Goal: Task Accomplishment & Management: Use online tool/utility

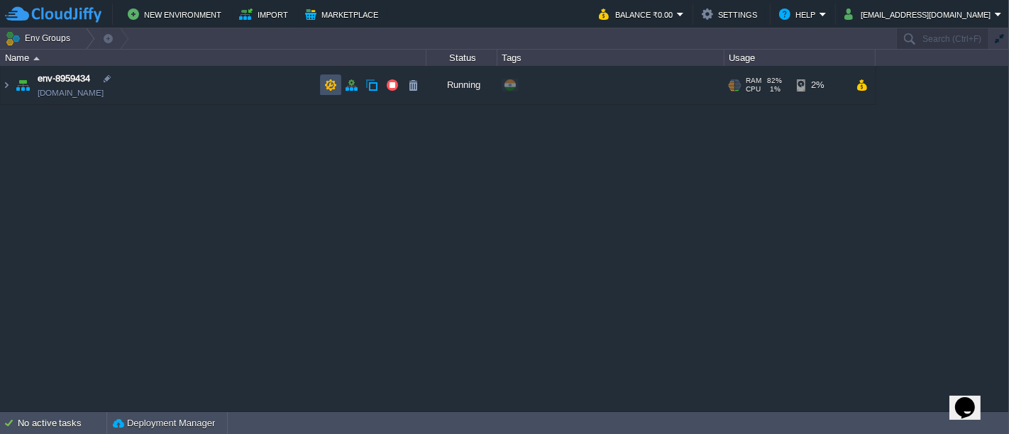
click at [330, 86] on button "button" at bounding box center [330, 85] width 13 height 13
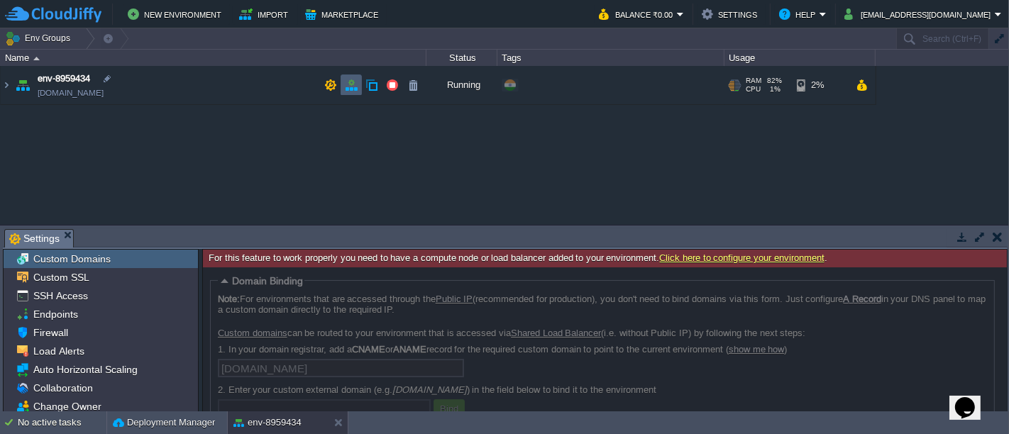
click at [350, 78] on td at bounding box center [350, 84] width 21 height 21
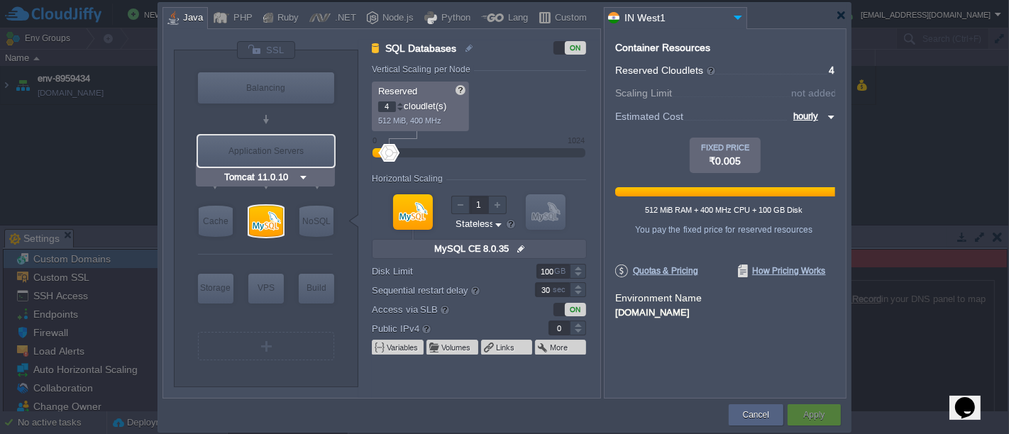
click at [301, 174] on img at bounding box center [303, 177] width 11 height 14
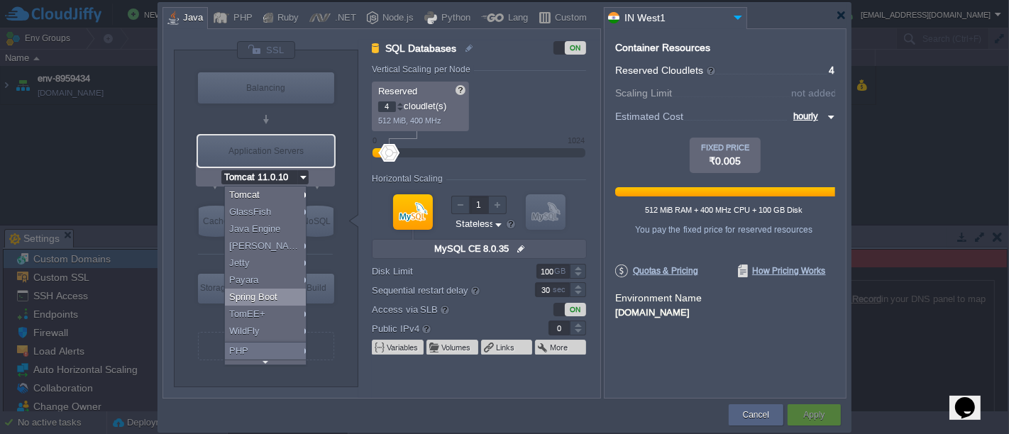
click at [275, 300] on div "Spring Boot" at bounding box center [268, 297] width 86 height 17
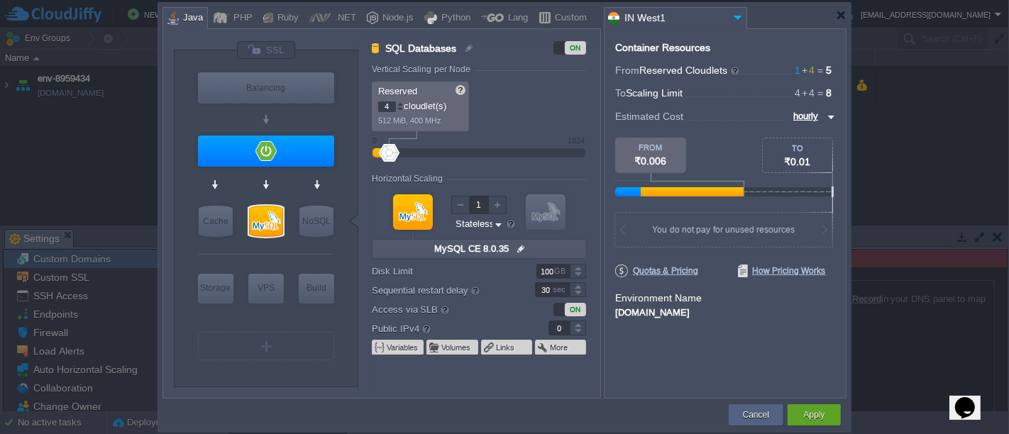
type input "Spring Boot"
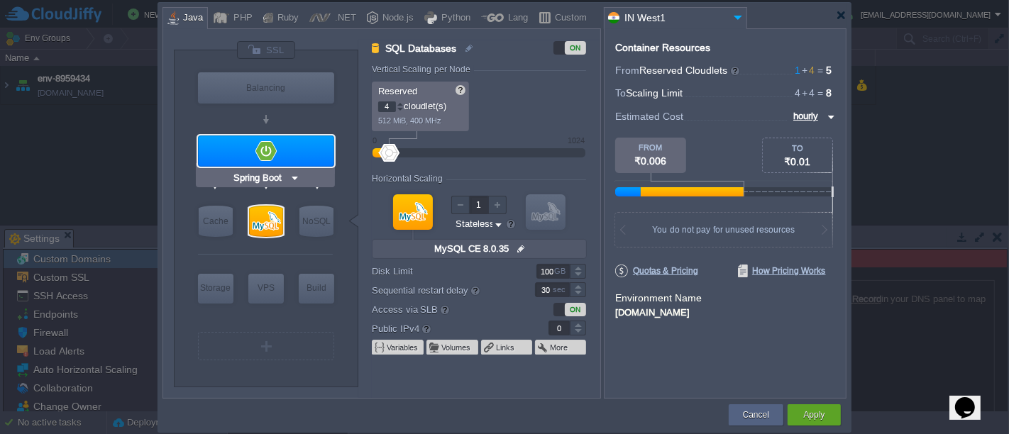
click at [332, 140] on div at bounding box center [266, 150] width 136 height 31
type input "Application Servers"
type input "1"
type input "Spring Boot"
type input "Oracle OpenJD..."
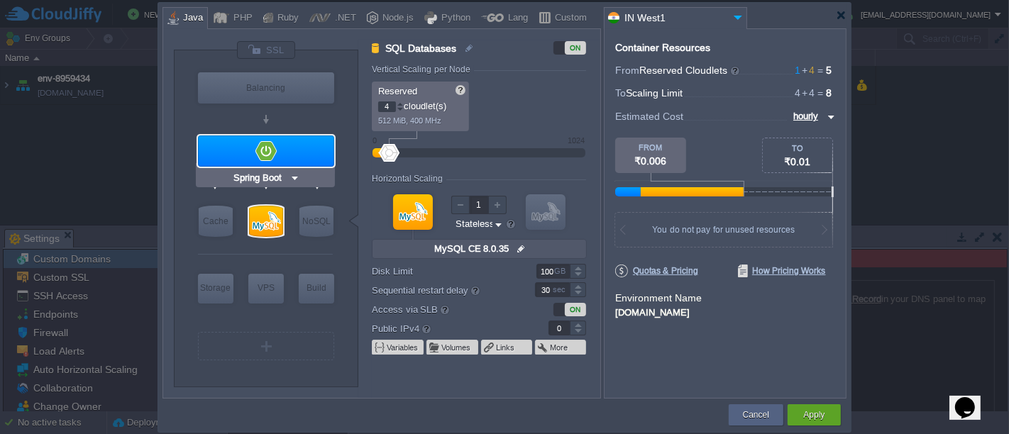
type input "Stateful"
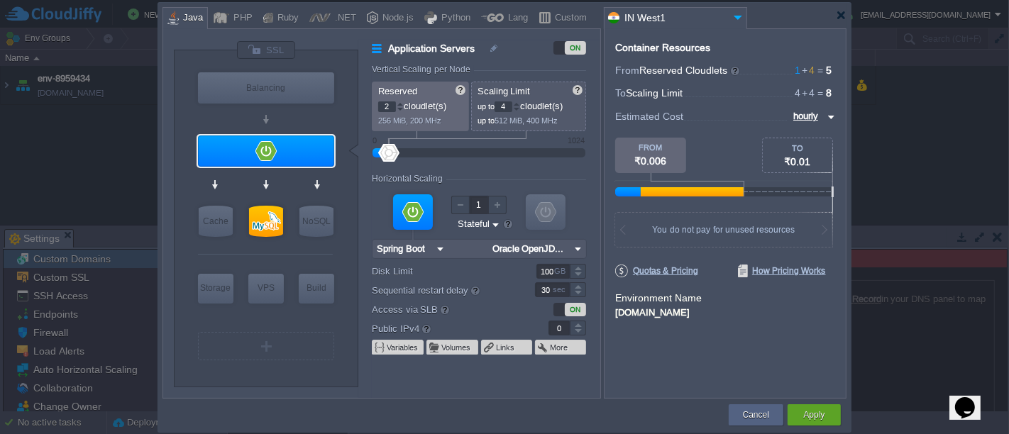
click at [397, 104] on div at bounding box center [400, 103] width 7 height 5
type input "4"
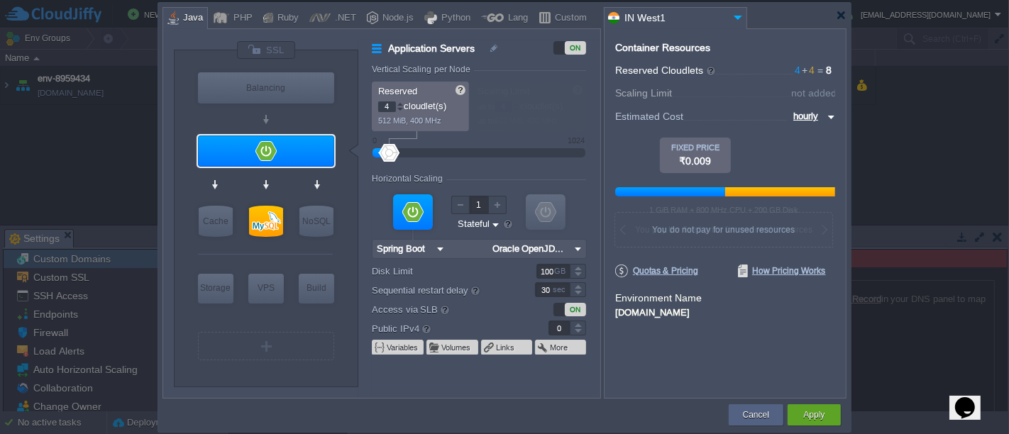
click at [397, 104] on div at bounding box center [400, 103] width 7 height 5
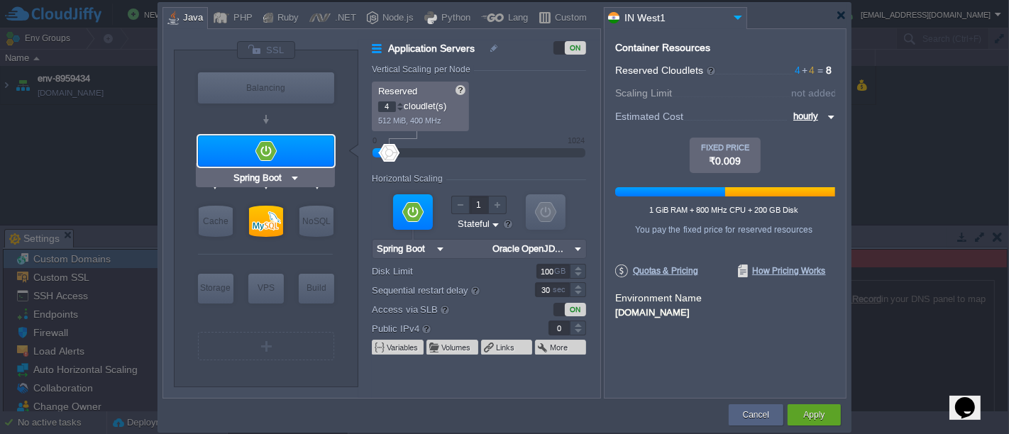
type input "MySQL CE 8.0.35"
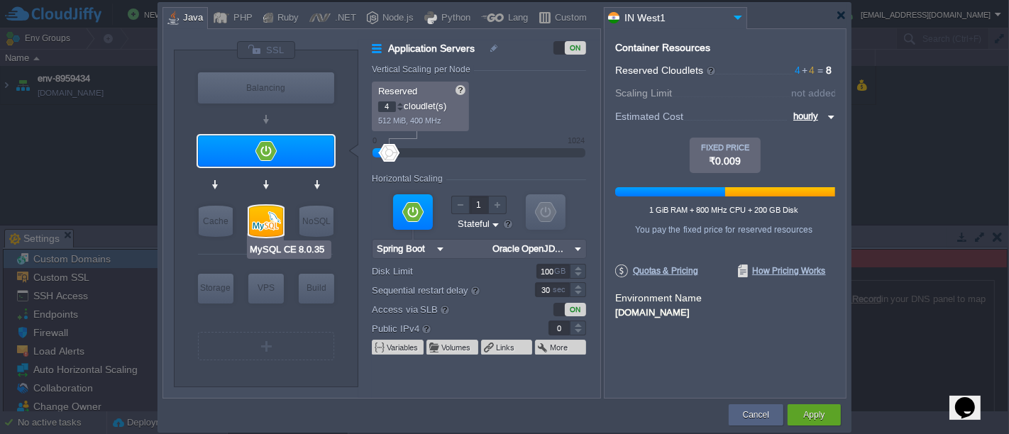
click at [275, 214] on div at bounding box center [266, 221] width 34 height 31
type input "SQL Databases"
type input "MySQL CE 8.0.35"
type input "null"
type input "8.0.35"
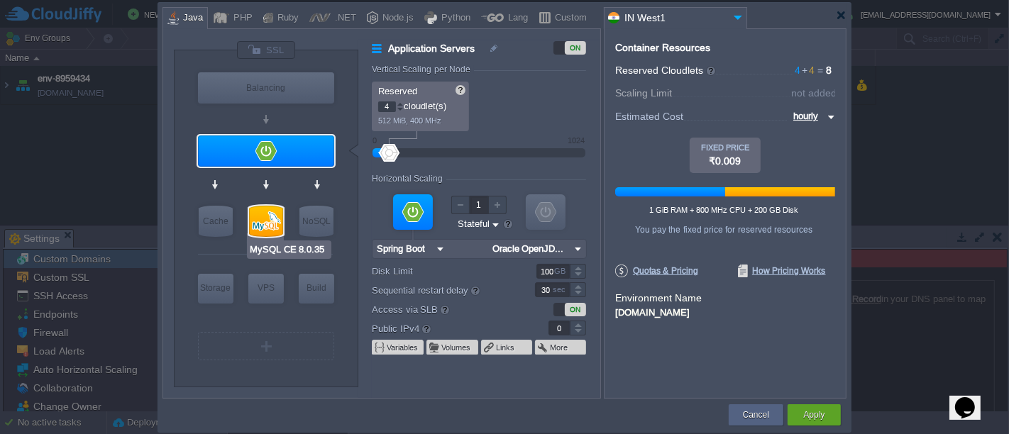
type input "Stateless"
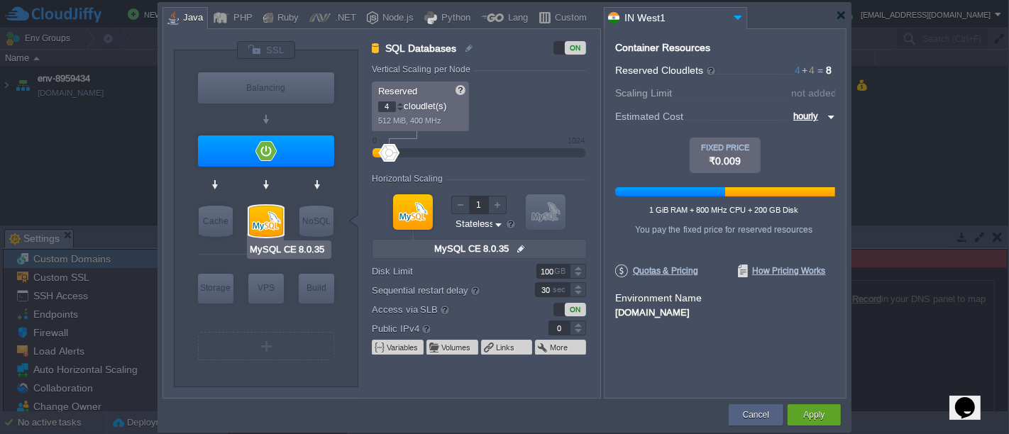
type input "Spring Boot"
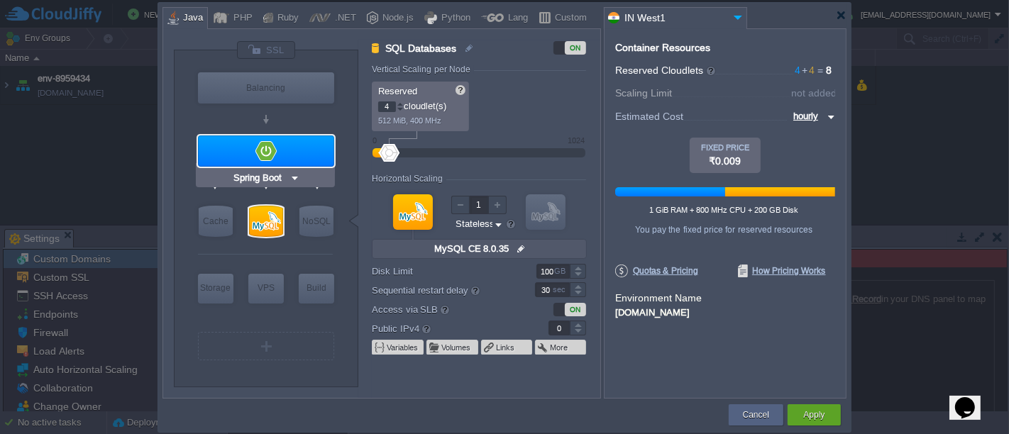
click at [326, 150] on div at bounding box center [266, 150] width 136 height 31
type input "Application Servers"
type input "Spring Boot"
type input "Oracle OpenJD..."
type input "Stateful"
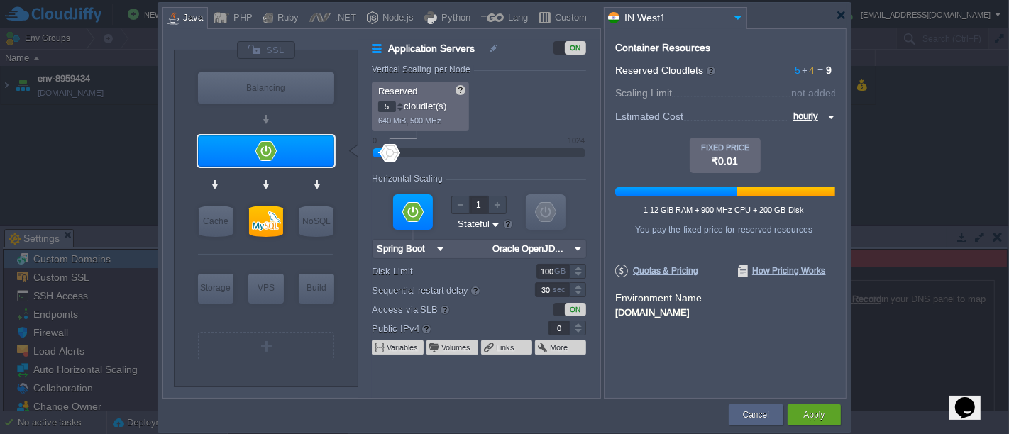
click at [399, 105] on div at bounding box center [400, 103] width 7 height 5
type input "6"
click at [399, 105] on div at bounding box center [400, 103] width 7 height 5
click at [832, 116] on img at bounding box center [829, 117] width 11 height 17
click at [815, 136] on div "monthly" at bounding box center [811, 133] width 48 height 17
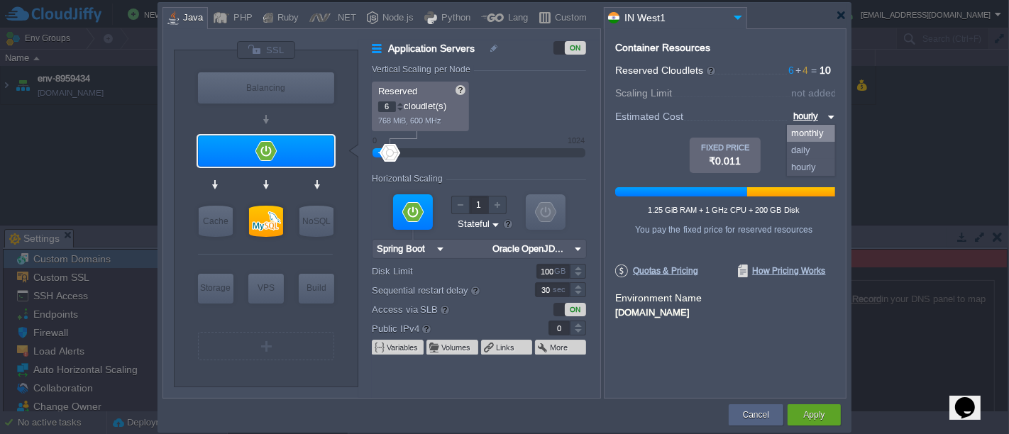
type input "monthly"
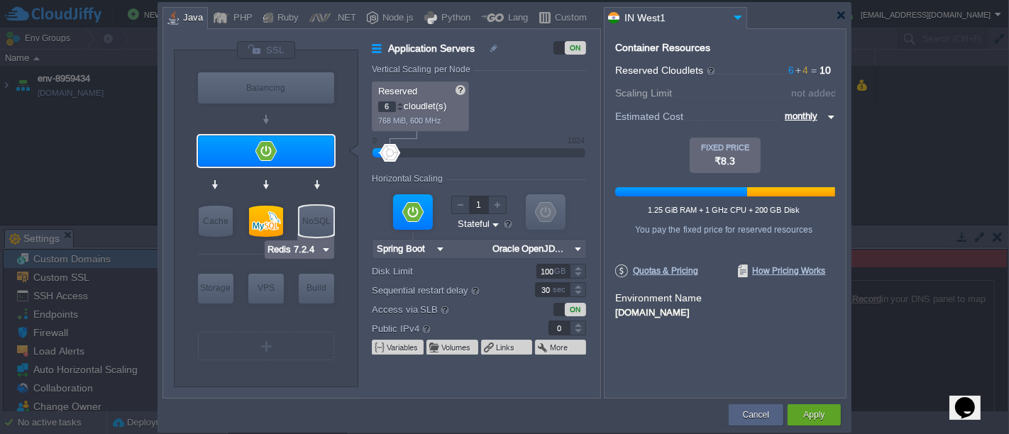
type input "MySQL CE 8.0.35"
click at [277, 214] on div at bounding box center [266, 221] width 34 height 31
type input "SQL Databases"
type input "4"
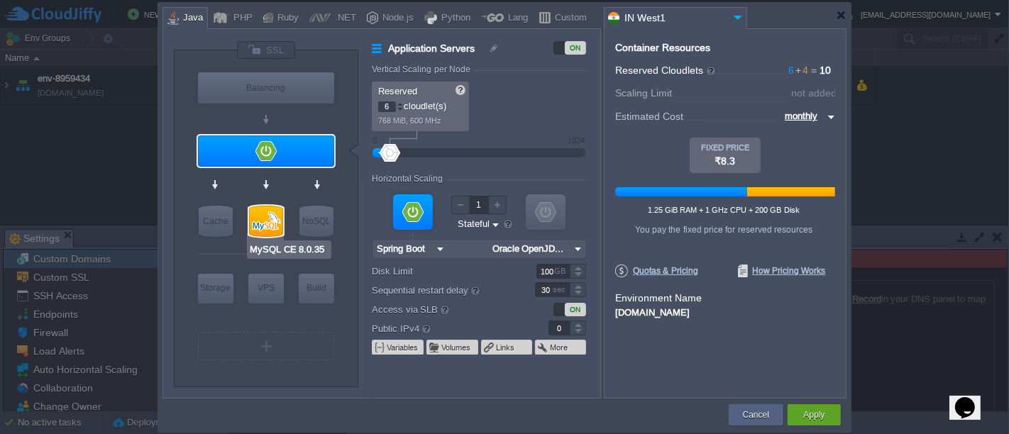
type input "MySQL CE 8.0.35"
type input "null"
type input "8.0.35"
type input "Stateless"
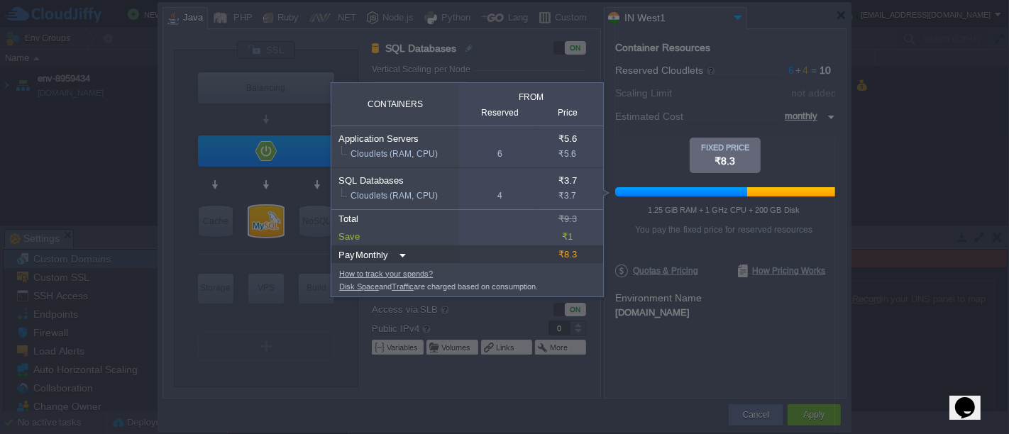
click at [618, 148] on div at bounding box center [725, 168] width 220 height 60
click at [400, 256] on img at bounding box center [400, 255] width 11 height 19
click at [384, 292] on div "Daily" at bounding box center [380, 291] width 52 height 17
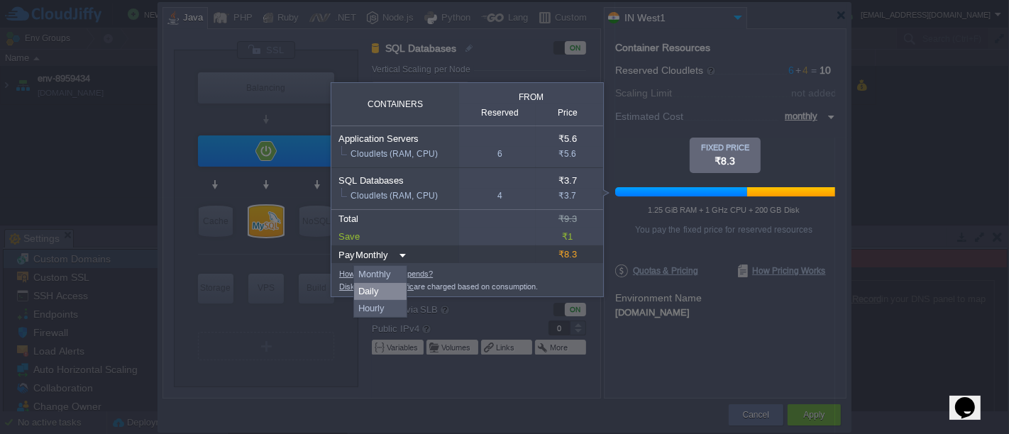
type input "daily"
type input "Daily"
click at [383, 253] on img at bounding box center [382, 255] width 11 height 19
click at [382, 270] on div "Monthly" at bounding box center [364, 274] width 48 height 17
type input "monthly"
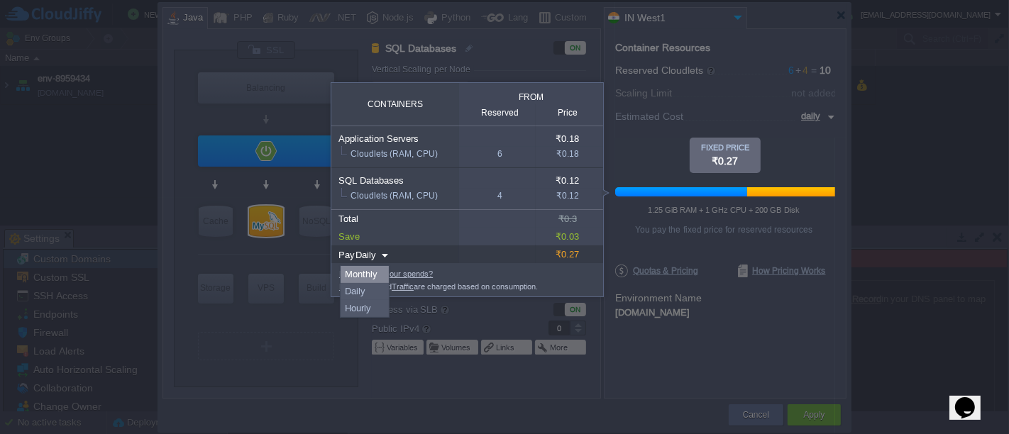
type input "Monthly"
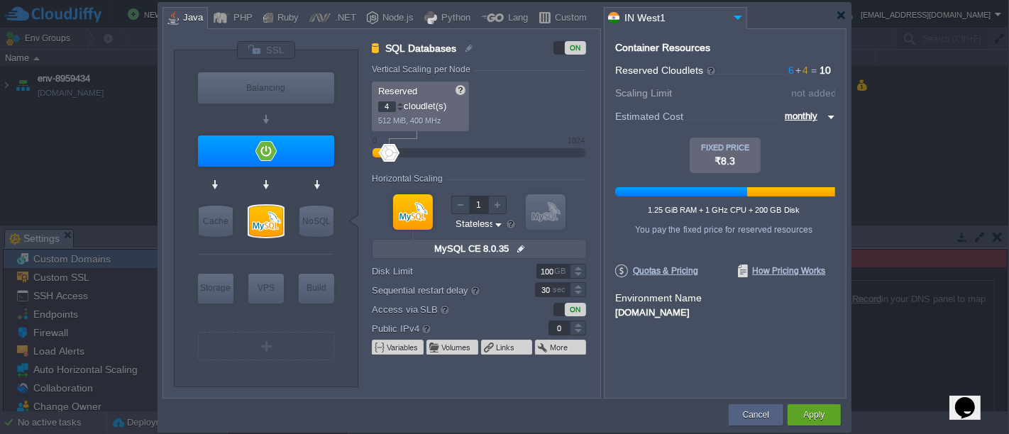
type input "Spring Boot"
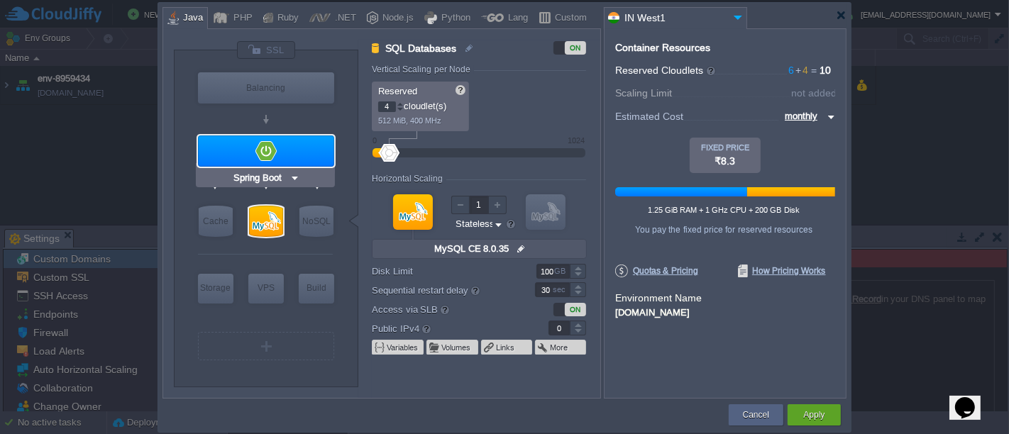
click at [320, 145] on div at bounding box center [266, 150] width 136 height 31
type input "Application Servers"
type input "6"
type input "Spring Boot"
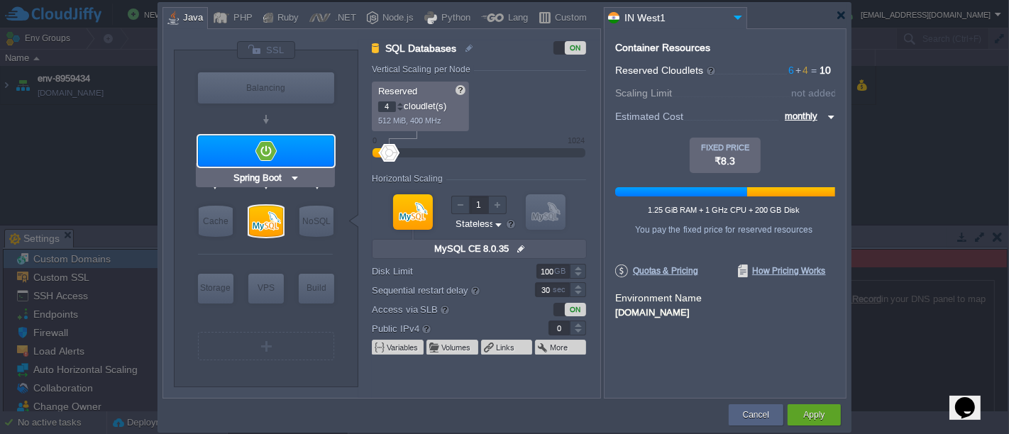
type input "Oracle OpenJD..."
type input "Stateful"
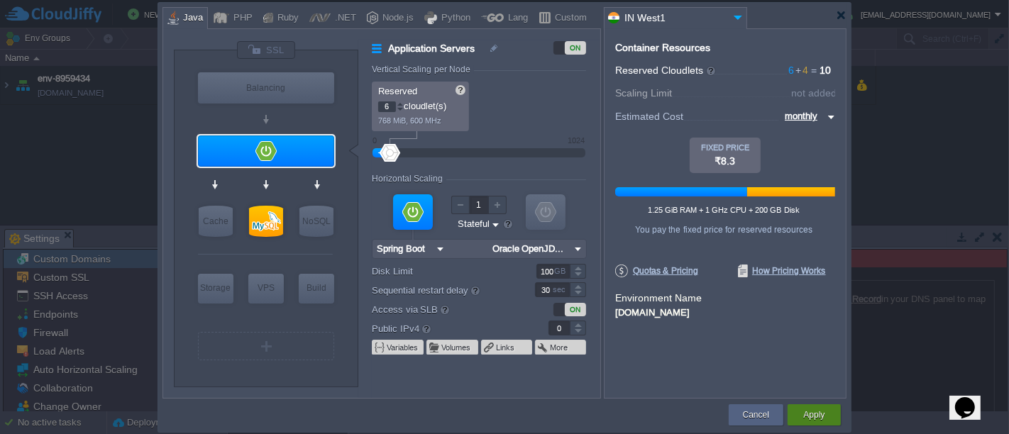
click at [813, 409] on button "Apply" at bounding box center [813, 415] width 21 height 14
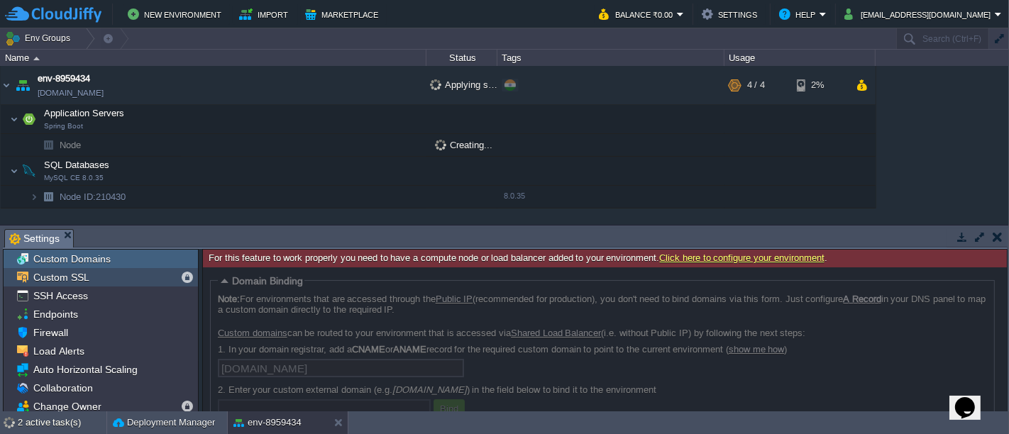
click at [98, 284] on div "Custom SSL" at bounding box center [101, 277] width 194 height 18
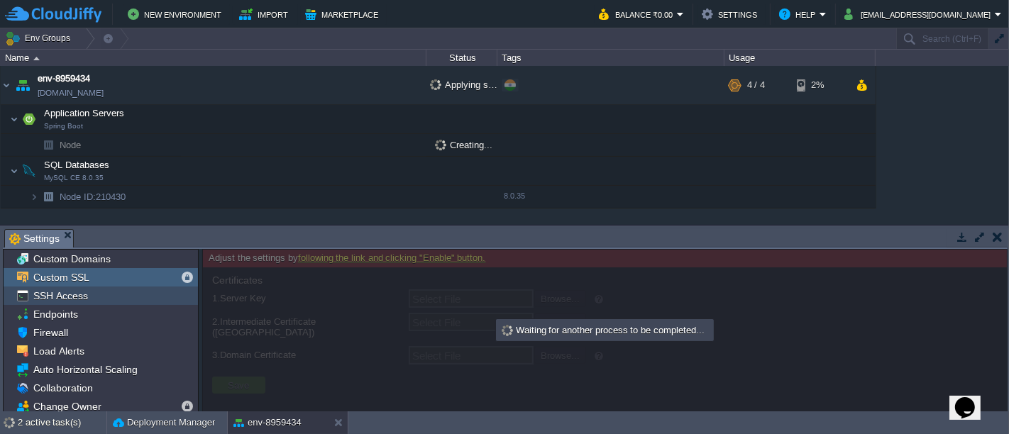
click at [95, 292] on div "SSH Access" at bounding box center [101, 296] width 194 height 18
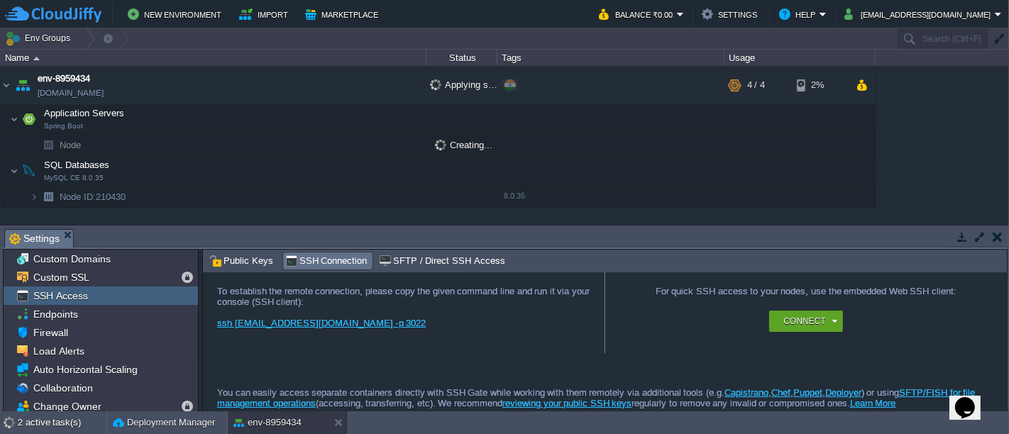
scroll to position [43, 0]
click at [364, 326] on link "ssh 7442@gate.cloudjiffy.com -p 3022" at bounding box center [321, 322] width 209 height 11
click at [450, 264] on span "SFTP / Direct SSH Access" at bounding box center [442, 261] width 126 height 16
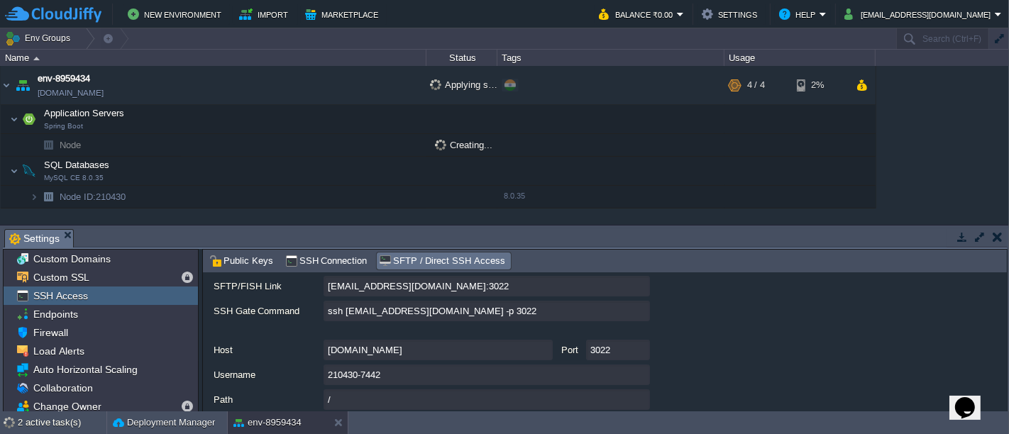
scroll to position [106, 0]
click at [640, 287] on input "210430-7442@gate.cloudjiffy.com:3022" at bounding box center [486, 287] width 326 height 21
click at [636, 377] on input "210430-7442" at bounding box center [486, 376] width 326 height 21
type textarea "210430-7442"
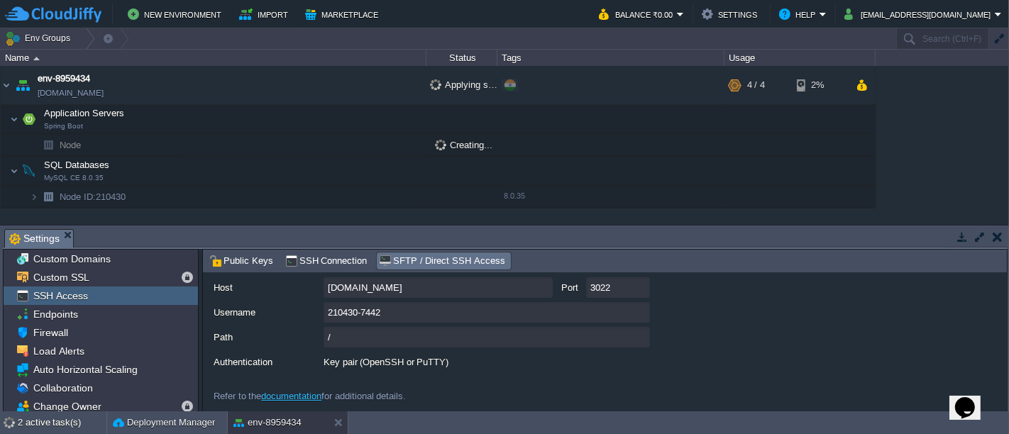
scroll to position [174, 0]
click at [711, 317] on div "210430-7442" at bounding box center [610, 313] width 793 height 22
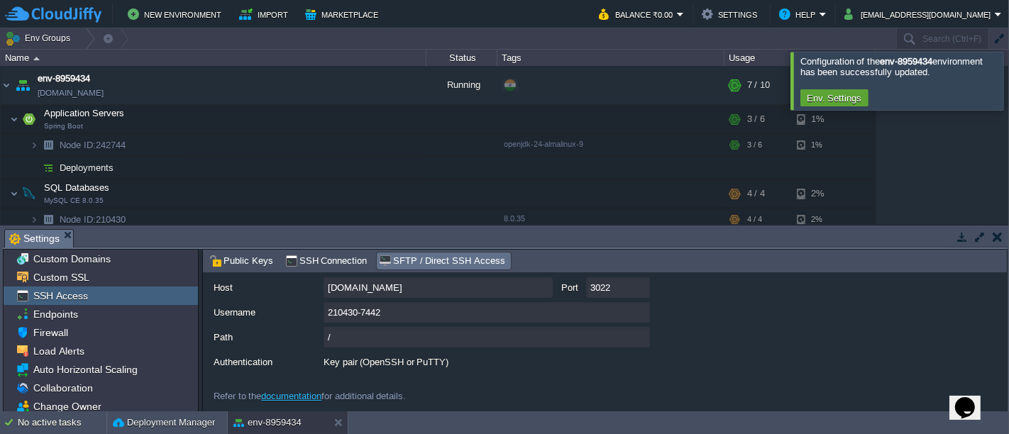
click at [926, 313] on div "210430-7442" at bounding box center [610, 313] width 793 height 22
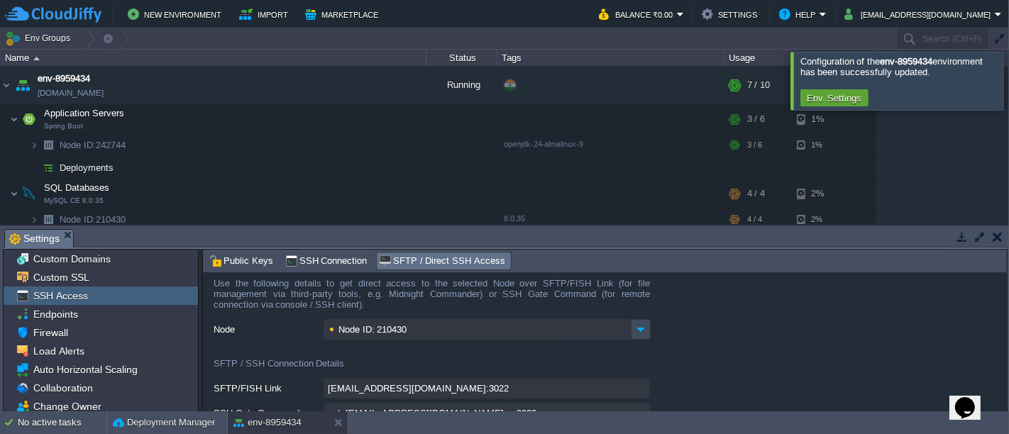
scroll to position [0, 0]
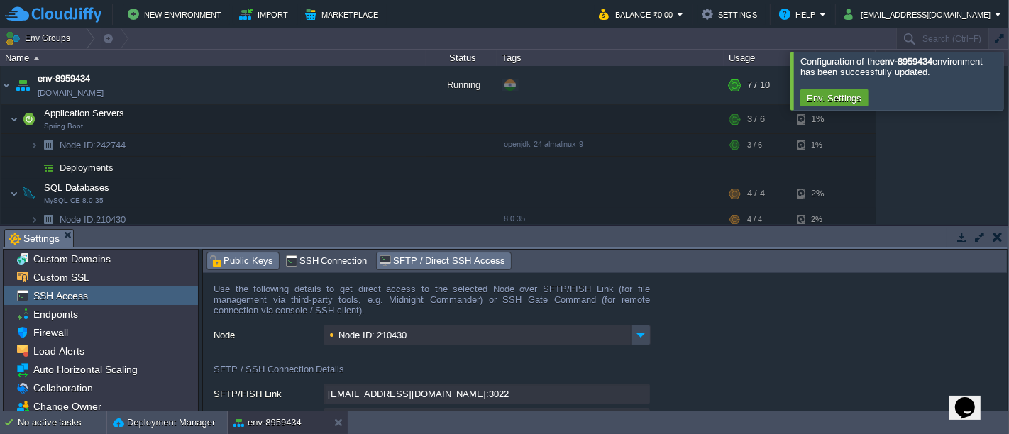
click at [226, 256] on span "Public Keys" at bounding box center [241, 261] width 64 height 16
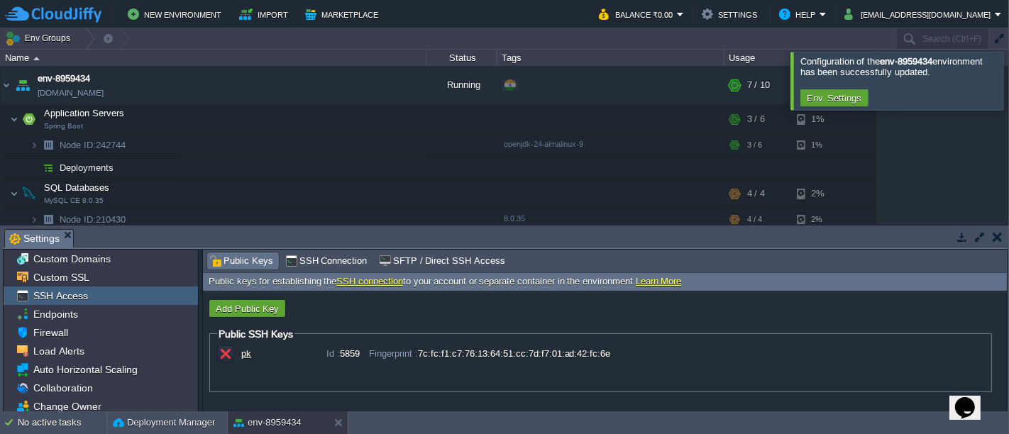
click at [1008, 89] on div at bounding box center [1026, 80] width 0 height 57
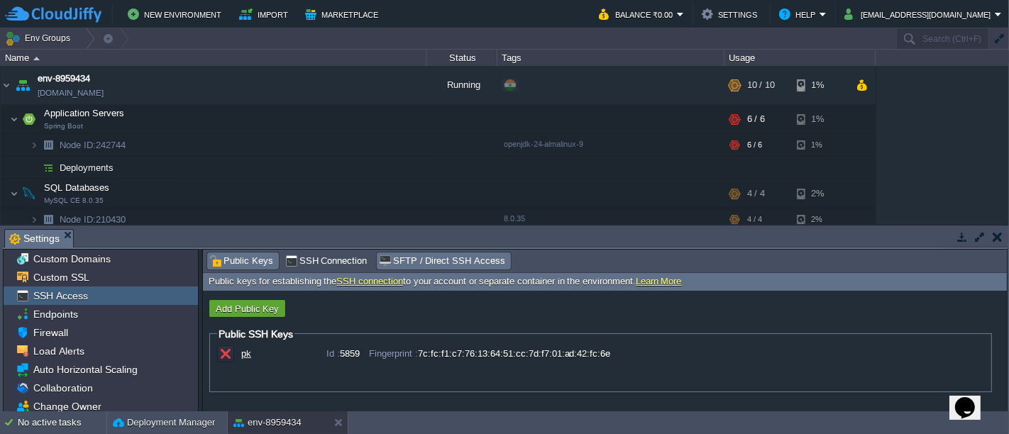
click at [438, 262] on span "SFTP / Direct SSH Access" at bounding box center [442, 261] width 126 height 16
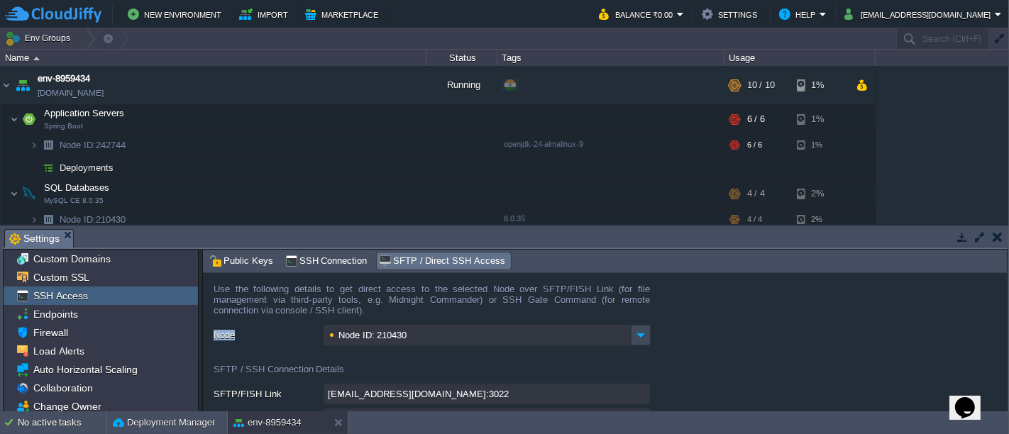
drag, startPoint x: 1001, startPoint y: 316, endPoint x: 1004, endPoint y: 345, distance: 29.9
click at [1004, 345] on form "Use the following details to get direct access to the selected Node over SFTP/F…" at bounding box center [605, 342] width 804 height 139
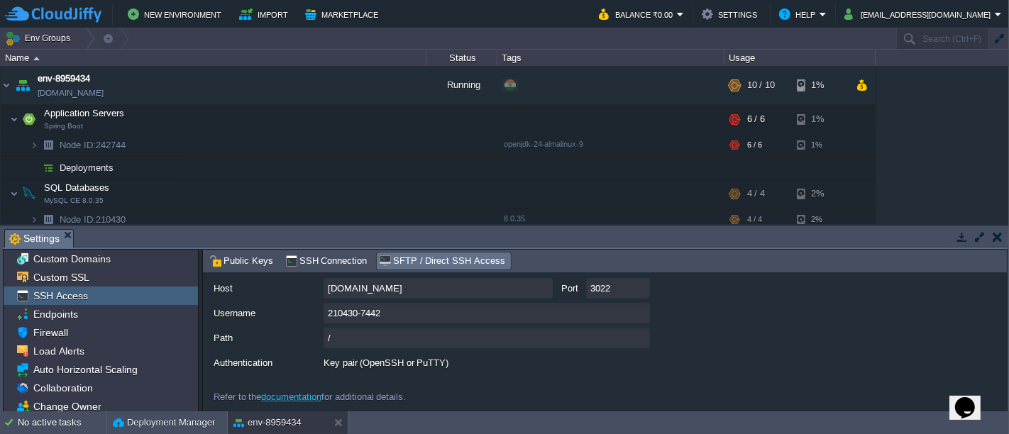
scroll to position [174, 0]
click at [235, 264] on span "Public Keys" at bounding box center [241, 261] width 64 height 16
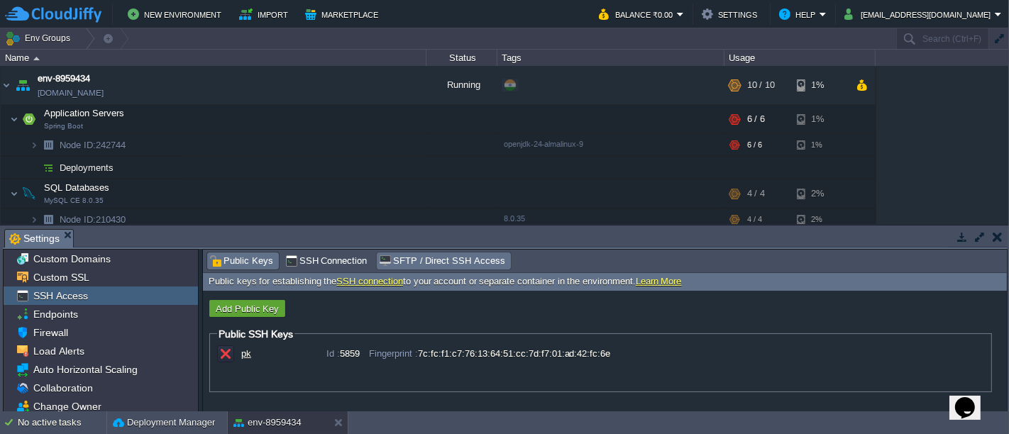
click at [411, 260] on span "SFTP / Direct SSH Access" at bounding box center [442, 261] width 126 height 16
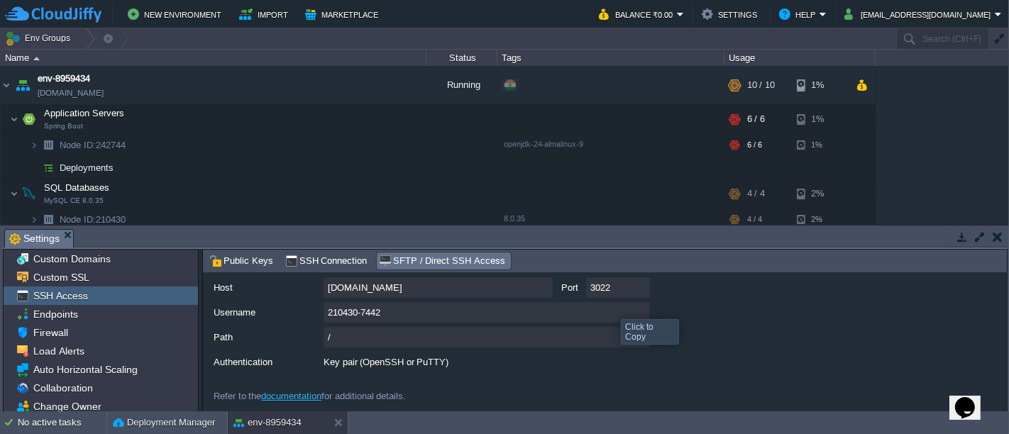
click at [643, 306] on input "210430-7442" at bounding box center [486, 312] width 326 height 21
click at [706, 365] on div "Key pair (OpenSSH or PuTTY)" at bounding box center [610, 362] width 793 height 21
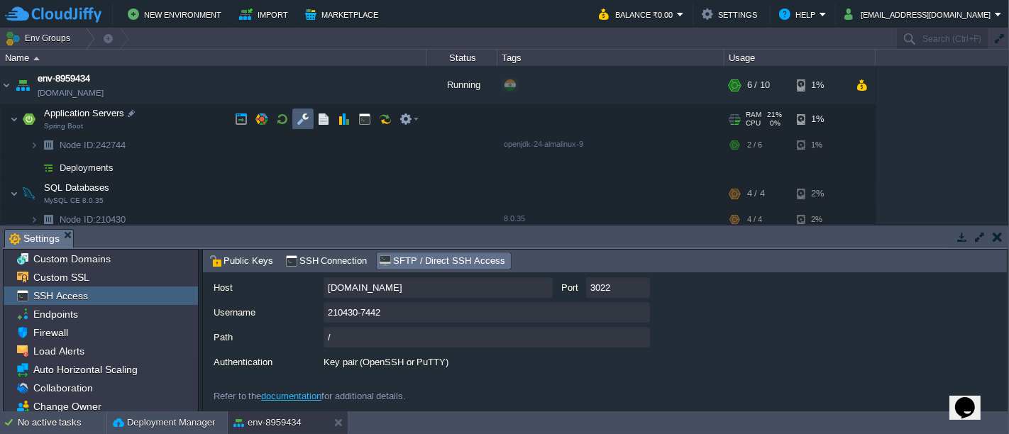
click at [296, 126] on td at bounding box center [302, 119] width 21 height 21
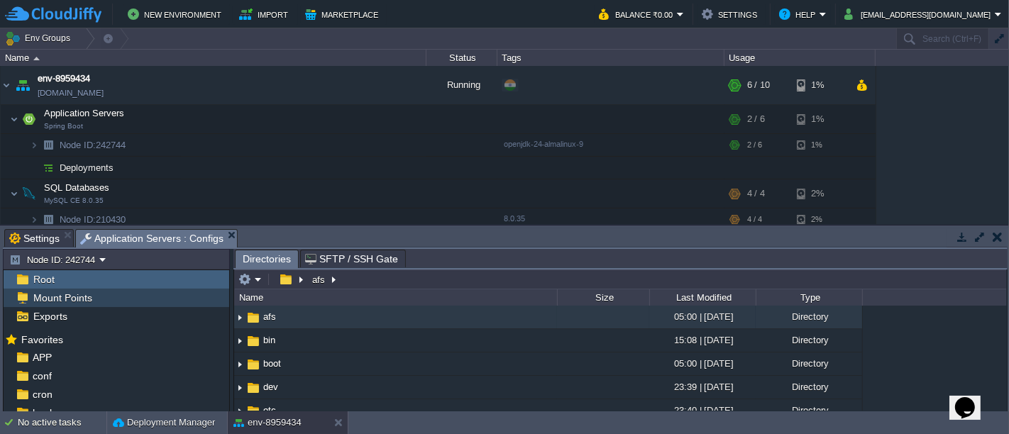
click at [129, 296] on div "Mount Points" at bounding box center [117, 298] width 226 height 18
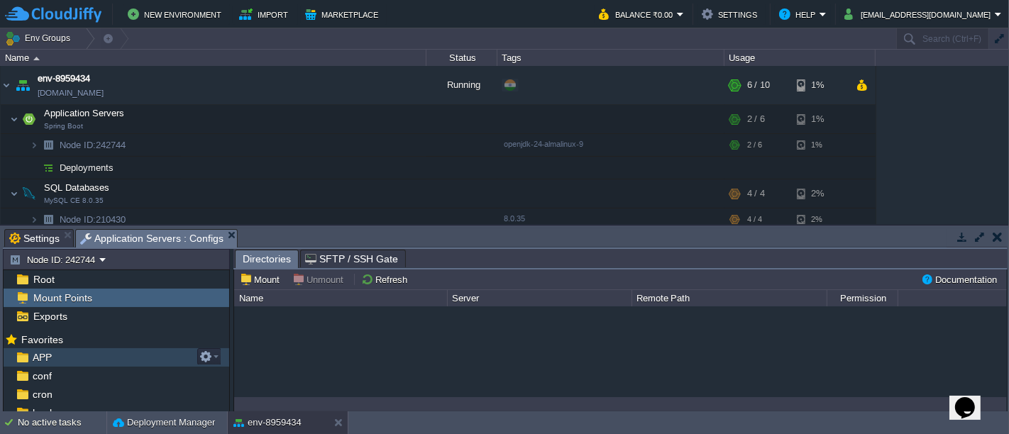
click at [129, 350] on div "APP" at bounding box center [117, 357] width 226 height 18
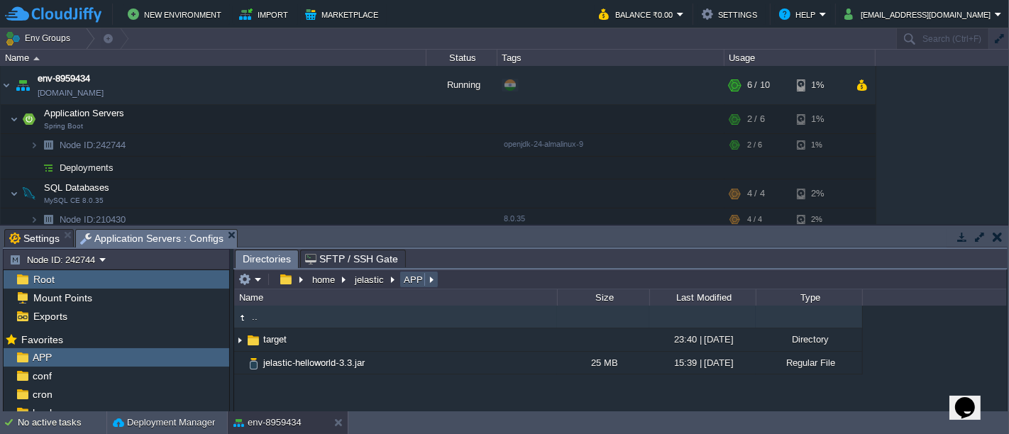
click at [403, 280] on button "APP" at bounding box center [413, 279] width 25 height 13
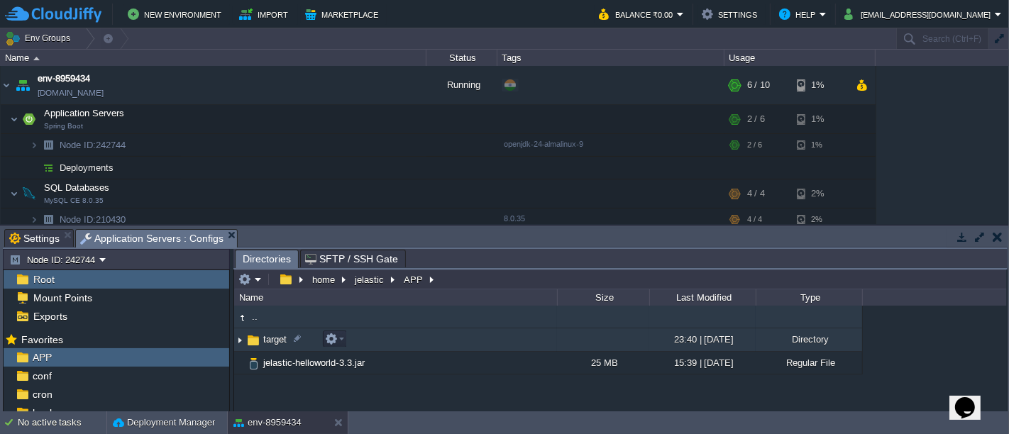
click at [240, 340] on img at bounding box center [239, 340] width 11 height 22
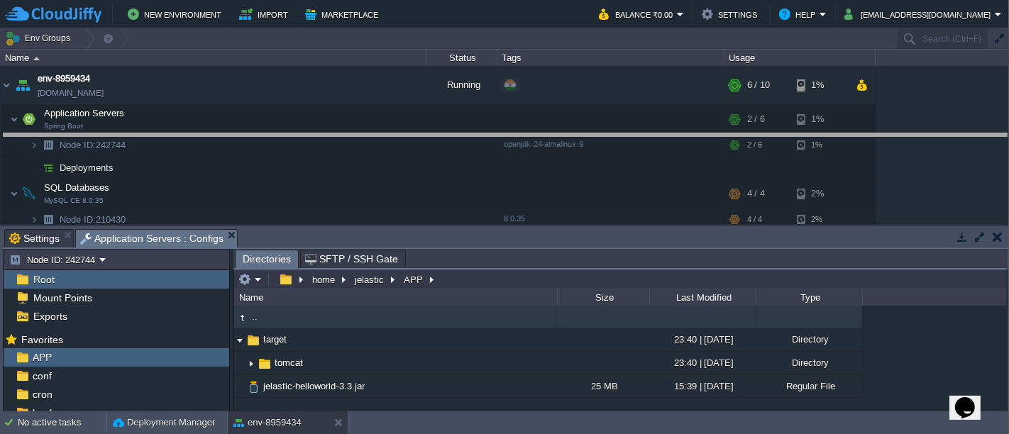
drag, startPoint x: 384, startPoint y: 232, endPoint x: 375, endPoint y: 123, distance: 109.0
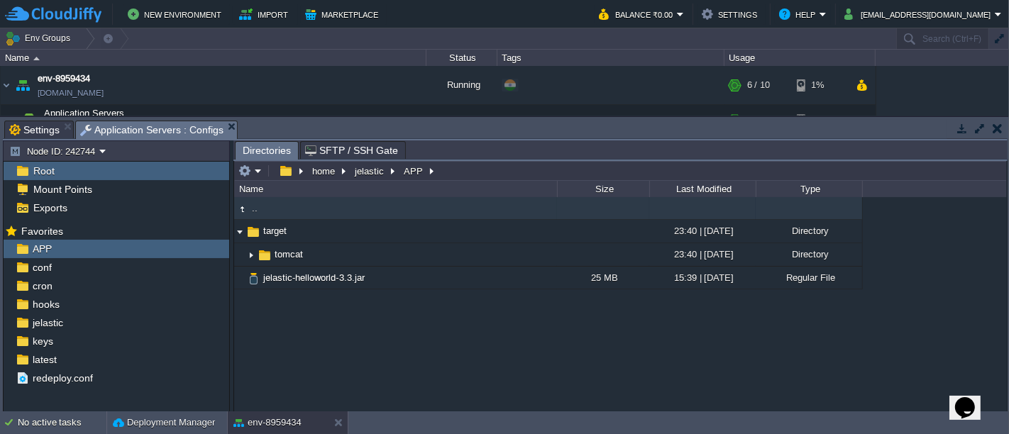
click at [964, 122] on button "button" at bounding box center [961, 128] width 13 height 13
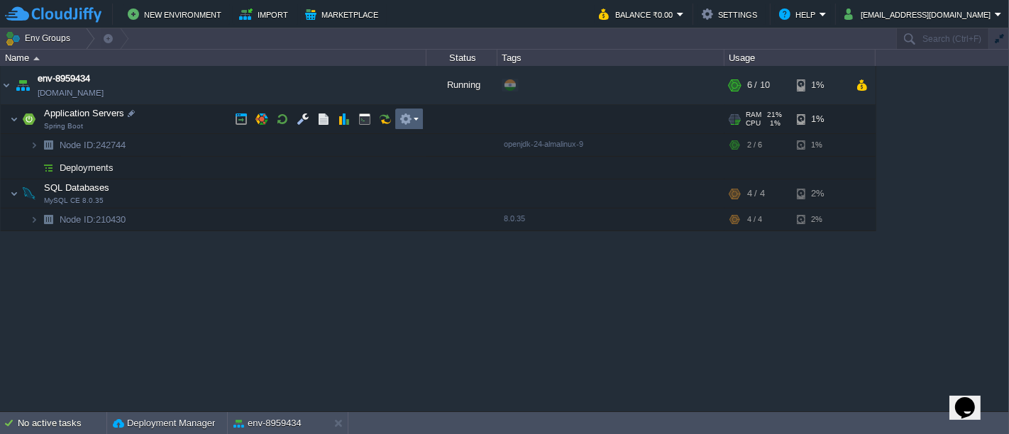
click at [417, 123] on em at bounding box center [408, 119] width 19 height 13
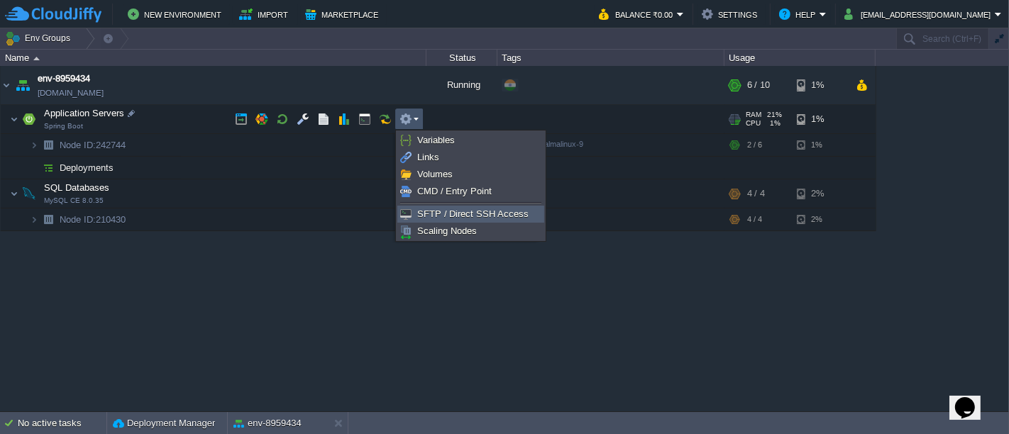
click at [454, 214] on span "SFTP / Direct SSH Access" at bounding box center [472, 214] width 111 height 11
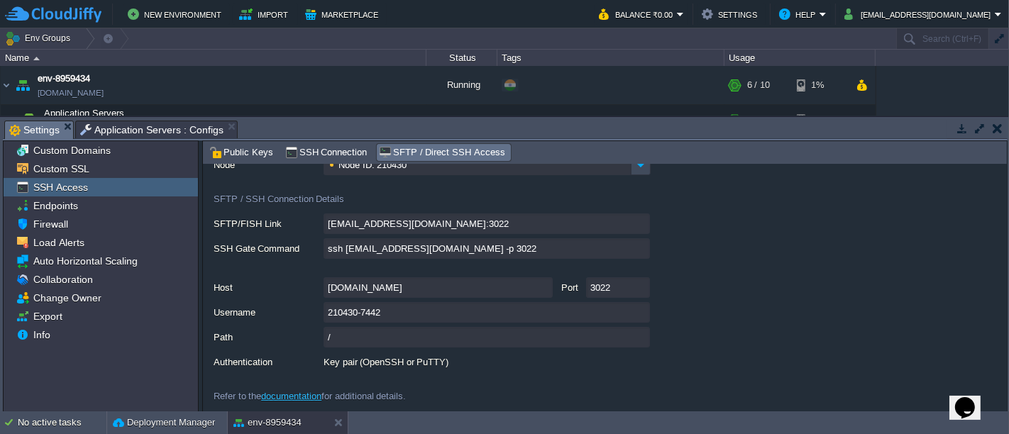
click at [958, 127] on button "button" at bounding box center [961, 128] width 13 height 13
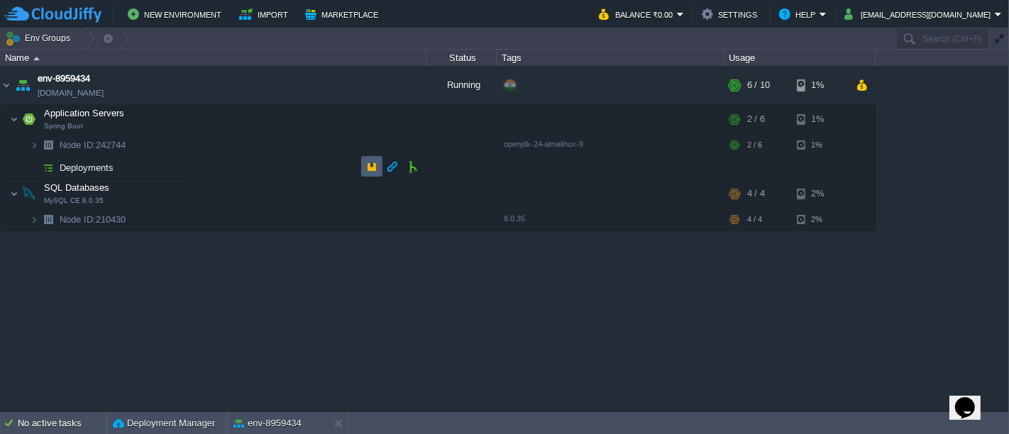
click at [379, 163] on td at bounding box center [371, 166] width 21 height 21
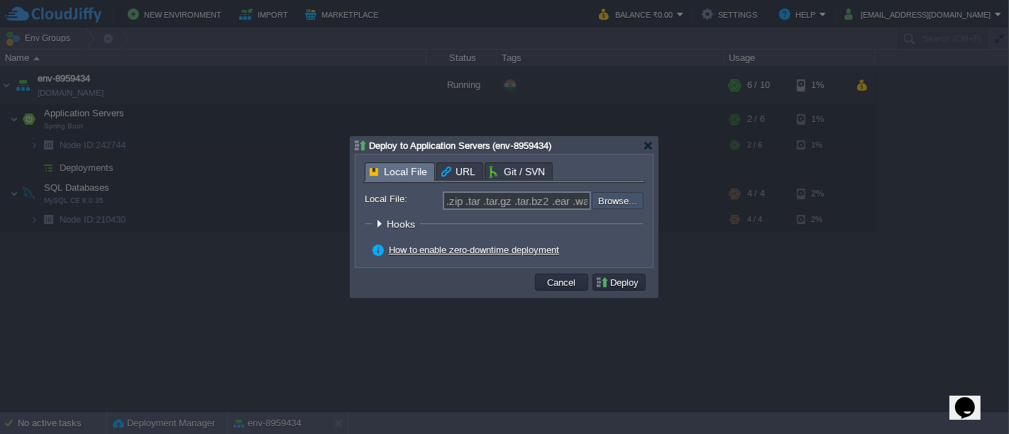
click at [606, 198] on input "file" at bounding box center [553, 200] width 179 height 16
click at [623, 199] on input "file" at bounding box center [553, 200] width 179 height 16
type input "C:\fakepath\futureTrader.jar"
type input "futureTrader.jar"
click at [626, 287] on button "Deploy" at bounding box center [619, 282] width 48 height 13
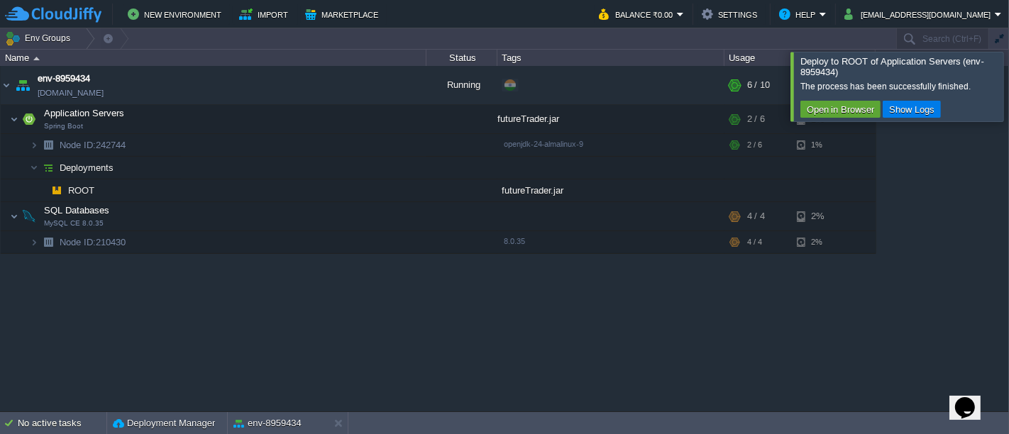
click at [1008, 96] on div at bounding box center [1026, 86] width 0 height 69
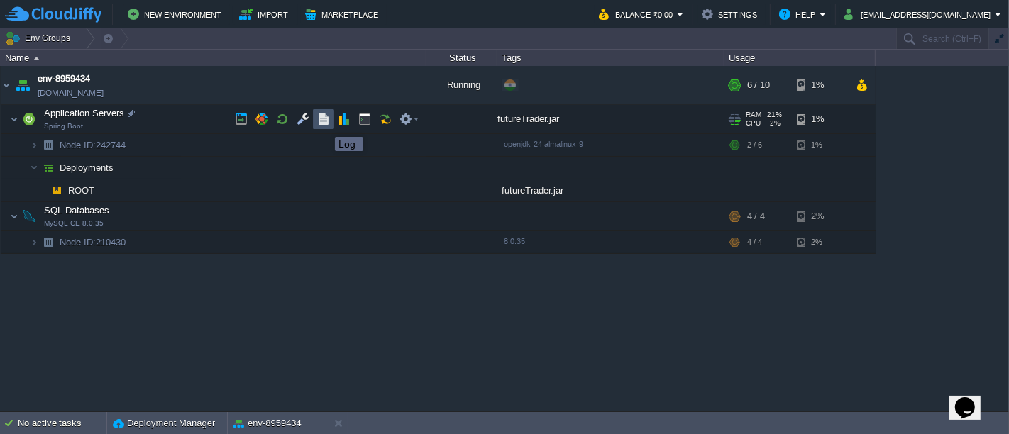
click at [324, 124] on button "button" at bounding box center [323, 119] width 13 height 13
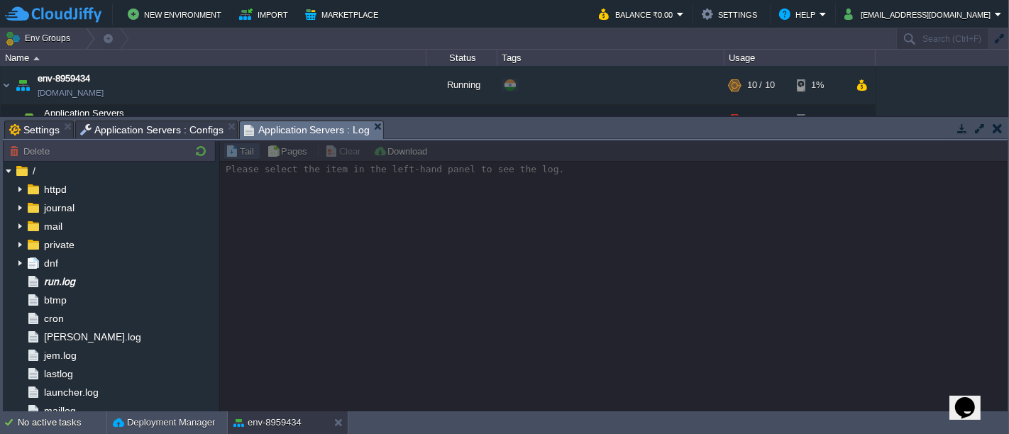
click at [965, 126] on button "button" at bounding box center [961, 128] width 13 height 13
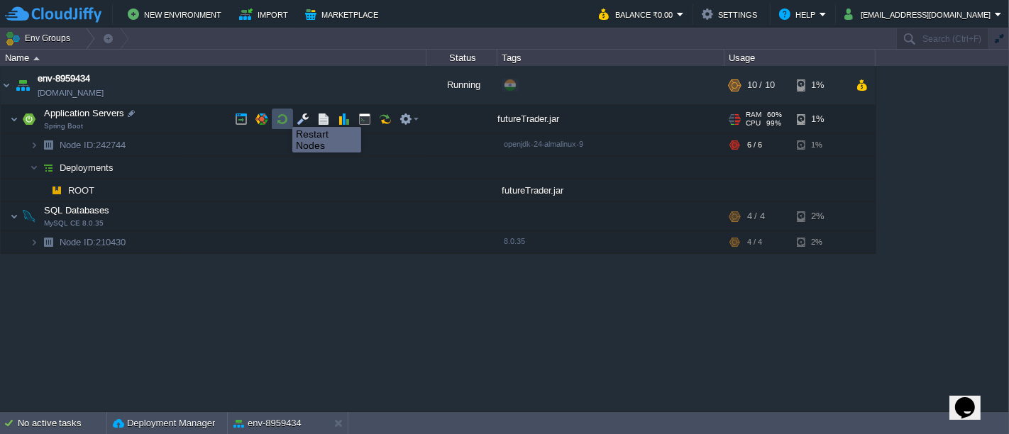
click at [282, 114] on button "button" at bounding box center [282, 119] width 13 height 13
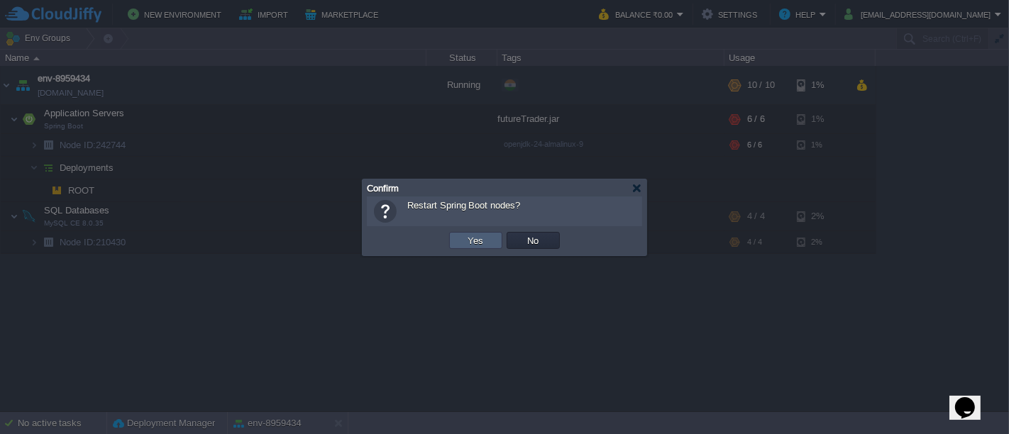
click at [491, 240] on td "Yes" at bounding box center [475, 240] width 53 height 17
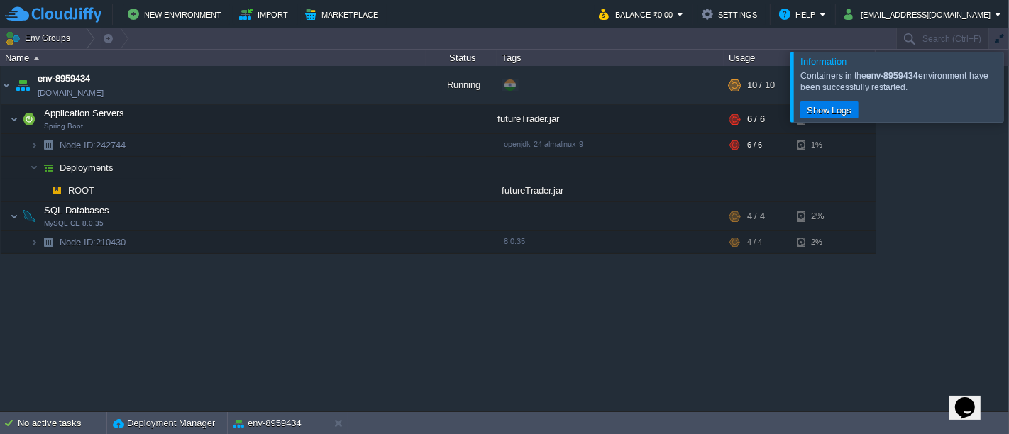
click at [1008, 89] on div at bounding box center [1026, 87] width 0 height 70
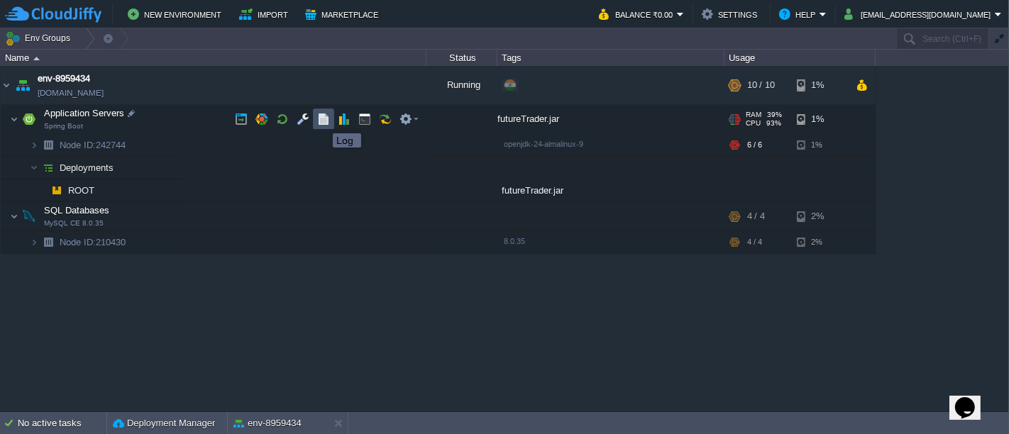
click at [322, 121] on button "button" at bounding box center [323, 119] width 13 height 13
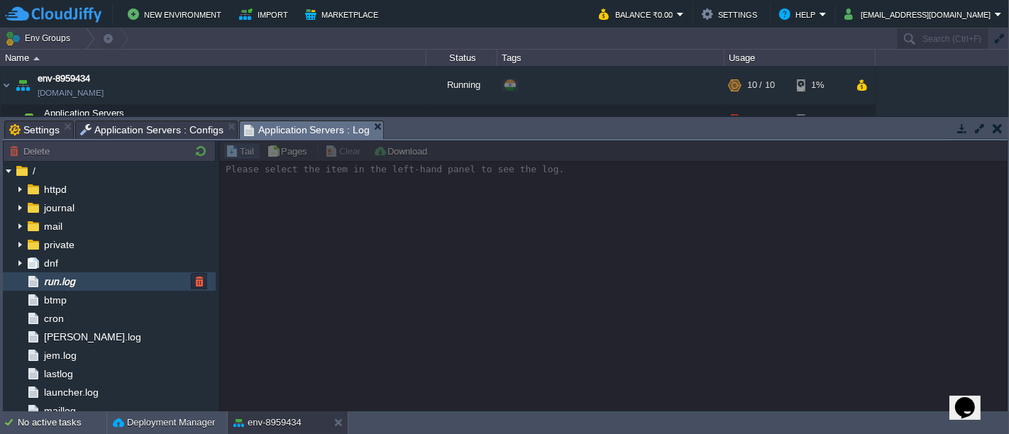
click at [97, 278] on div "run.log" at bounding box center [109, 281] width 213 height 18
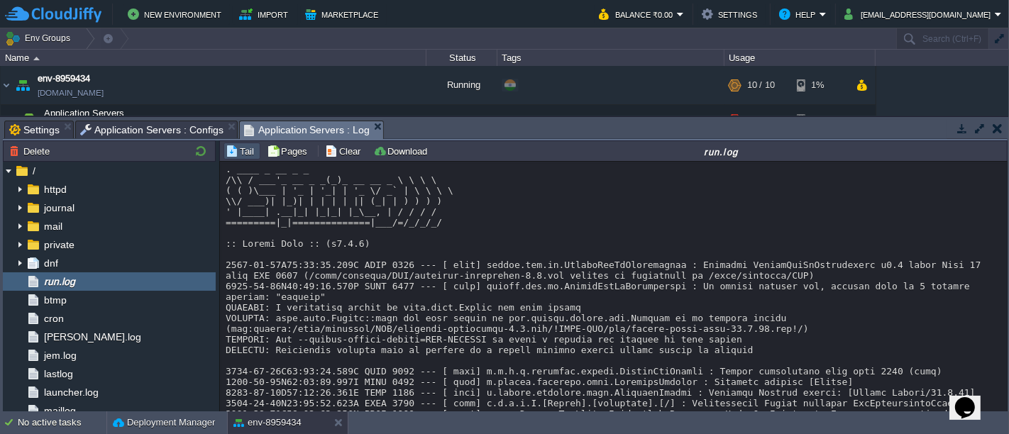
scroll to position [843, 0]
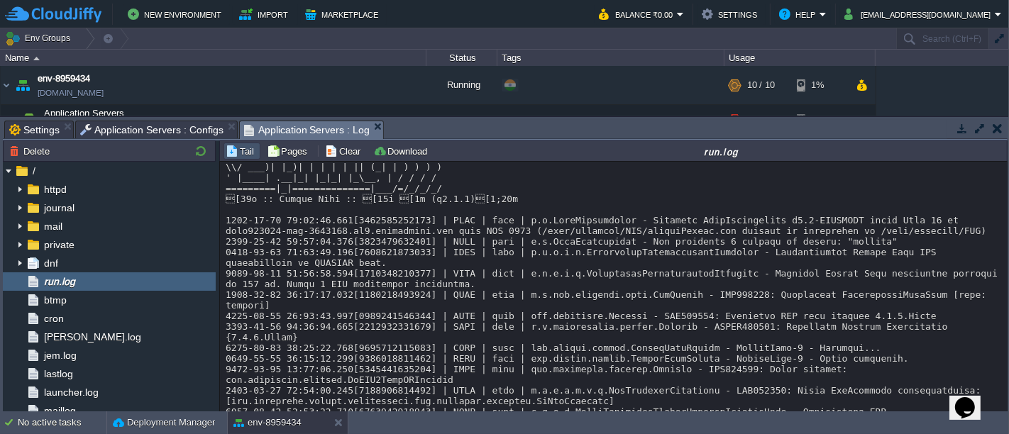
drag, startPoint x: 1002, startPoint y: 366, endPoint x: 35, endPoint y: 11, distance: 1030.7
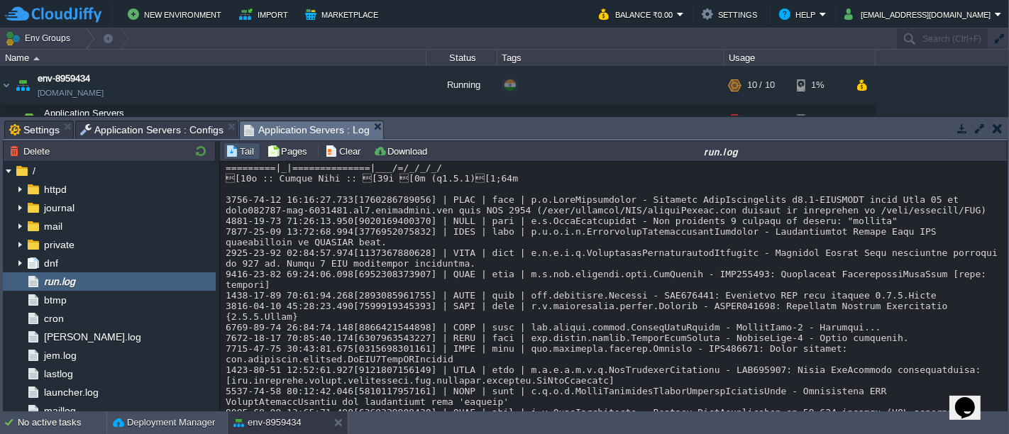
drag, startPoint x: 1005, startPoint y: 355, endPoint x: 1001, endPoint y: 406, distance: 50.5
click at [1001, 406] on div "Loading..." at bounding box center [614, 288] width 788 height 252
click at [997, 126] on button "button" at bounding box center [997, 128] width 10 height 13
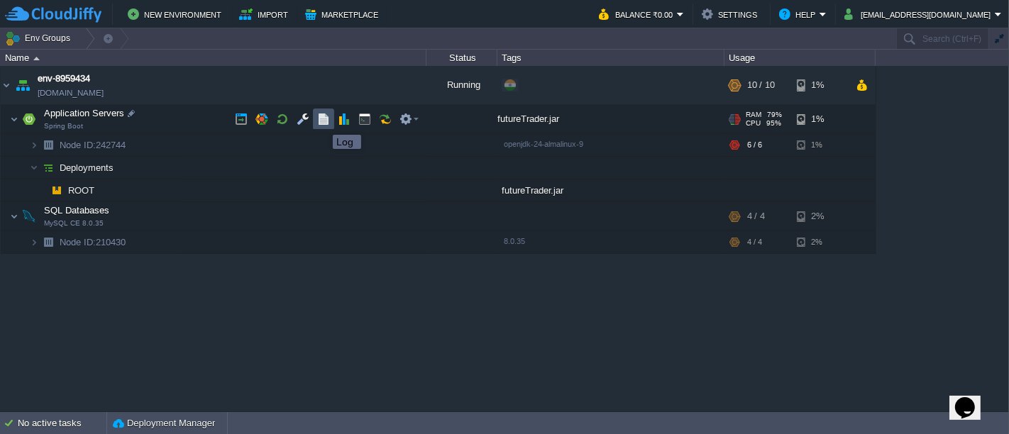
click at [322, 122] on button "button" at bounding box center [323, 119] width 13 height 13
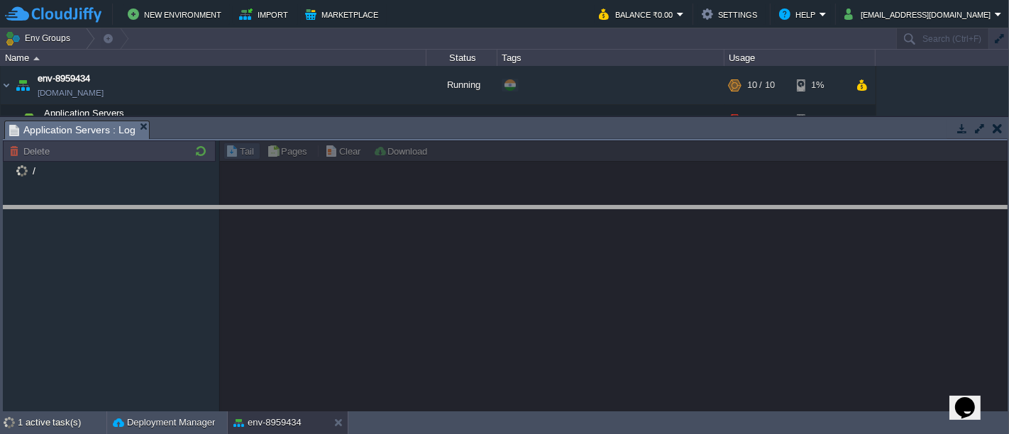
drag, startPoint x: 709, startPoint y: 135, endPoint x: 711, endPoint y: 228, distance: 93.7
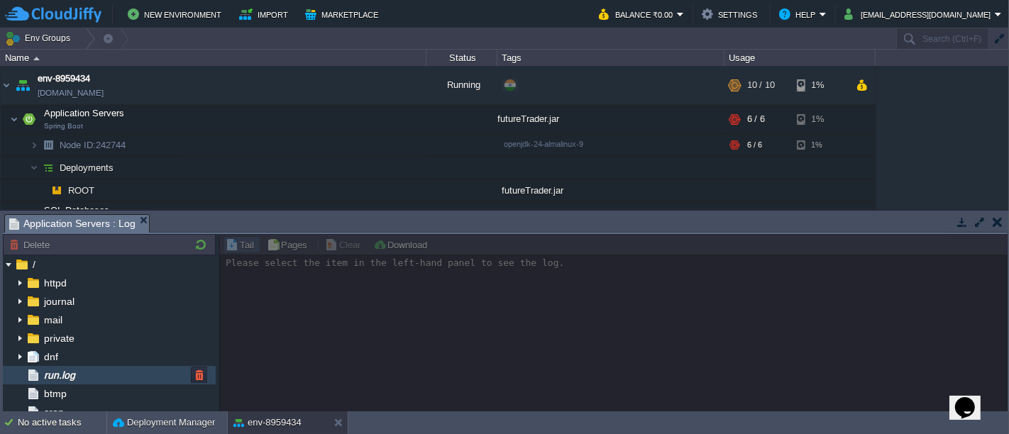
click at [95, 379] on div "run.log" at bounding box center [109, 375] width 213 height 18
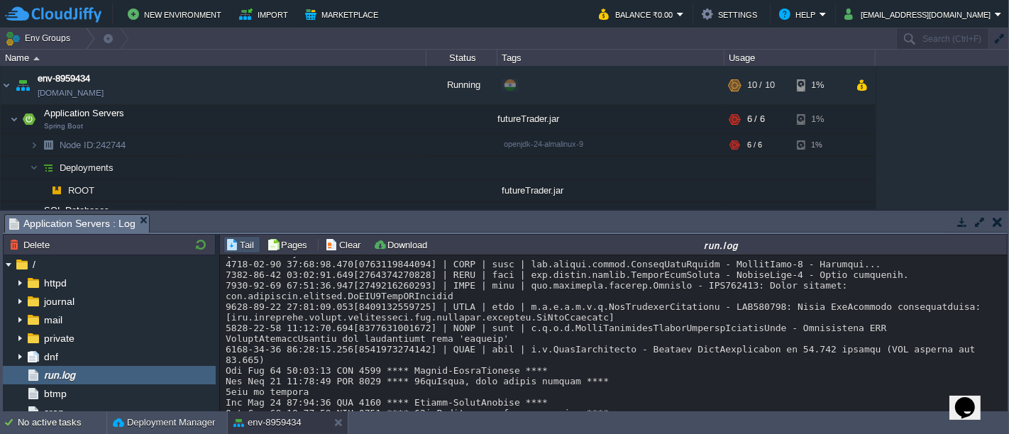
scroll to position [1220, 0]
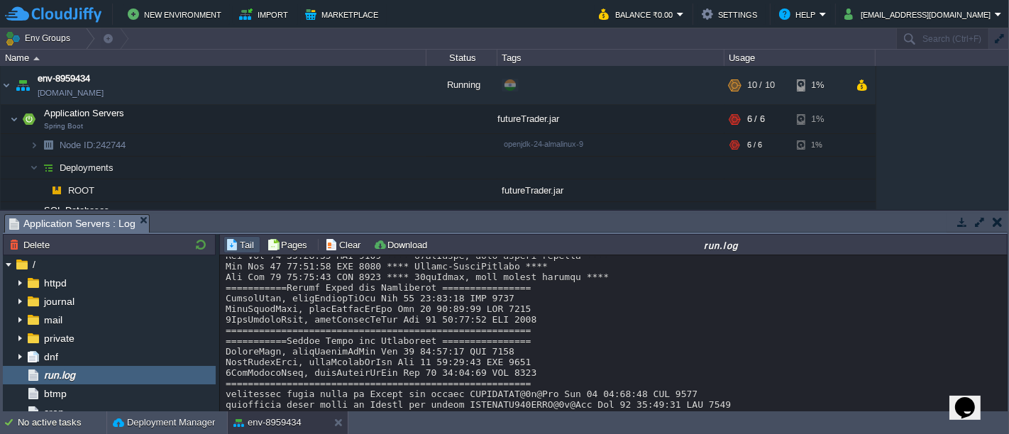
click at [996, 220] on button "button" at bounding box center [997, 222] width 10 height 13
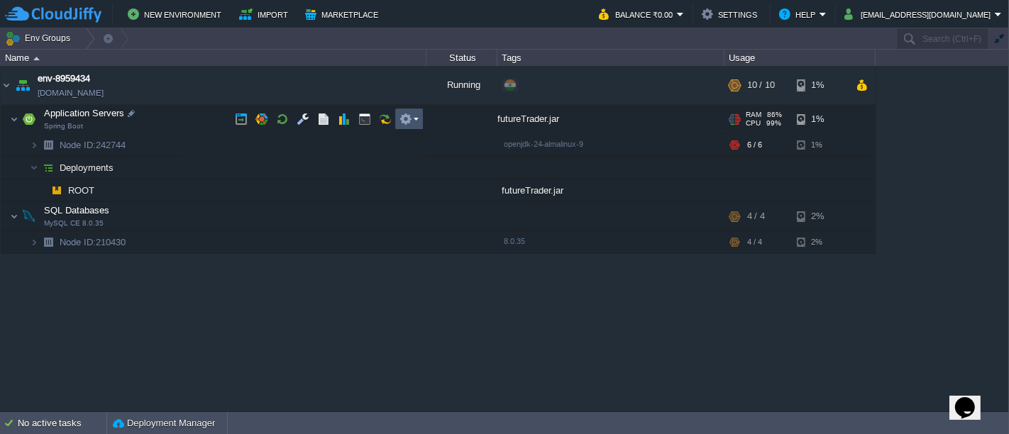
click at [406, 118] on button "button" at bounding box center [405, 119] width 13 height 13
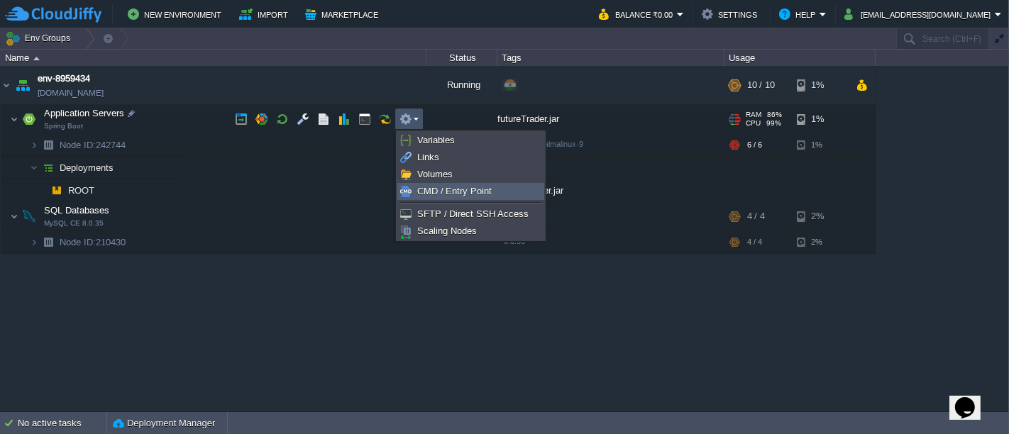
click at [428, 187] on span "CMD / Entry Point" at bounding box center [454, 191] width 74 height 11
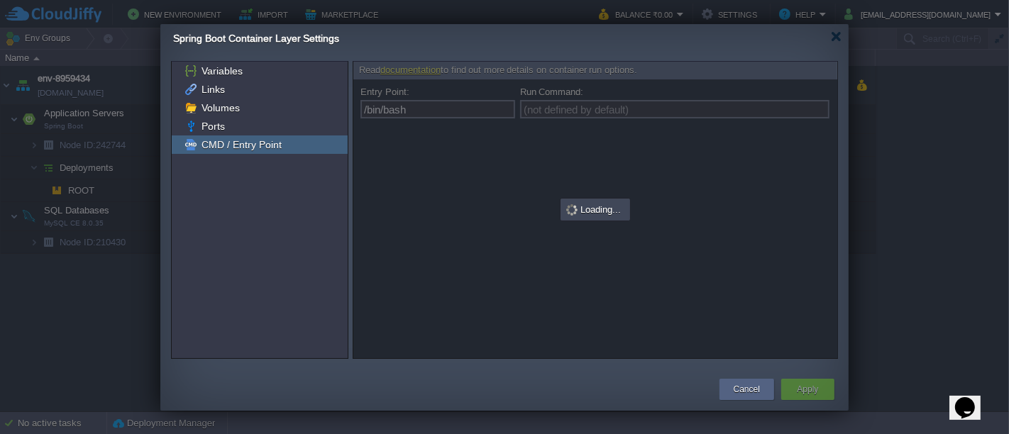
type input "(not defined by default)"
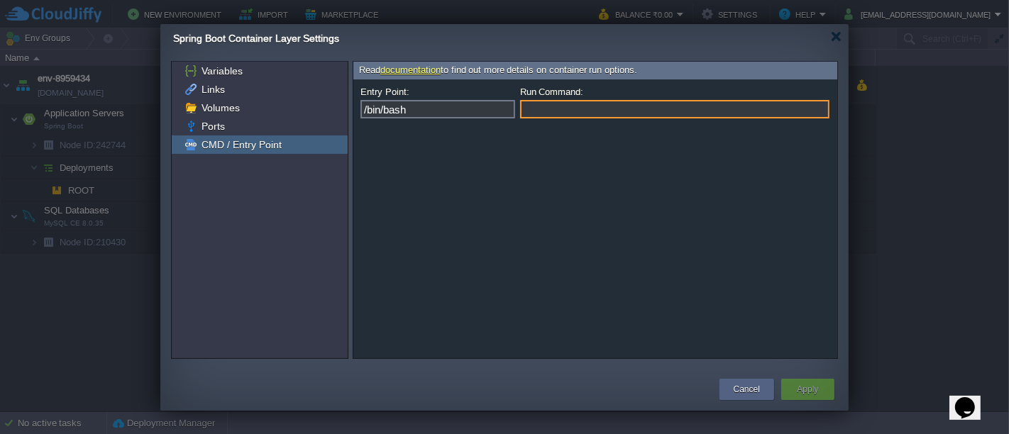
click at [580, 113] on input "Run Command:" at bounding box center [674, 109] width 309 height 18
type input "curl ifconfig.me"
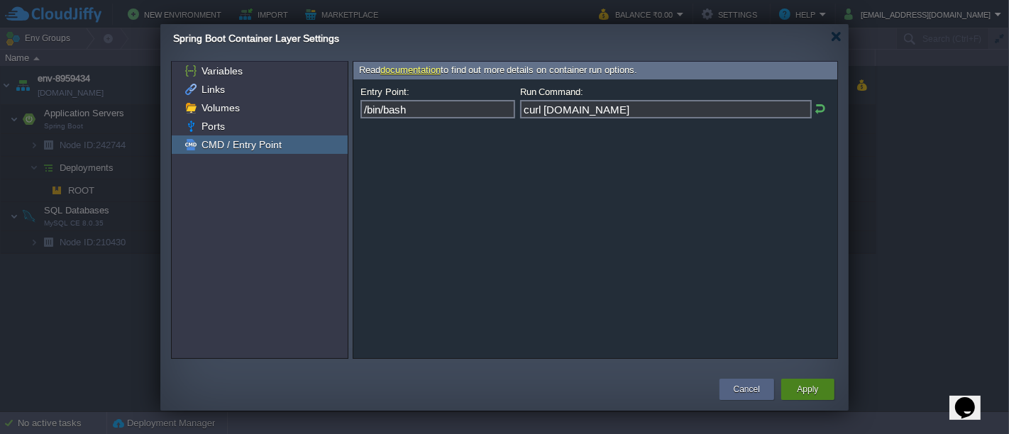
click at [808, 387] on button "Apply" at bounding box center [807, 389] width 21 height 14
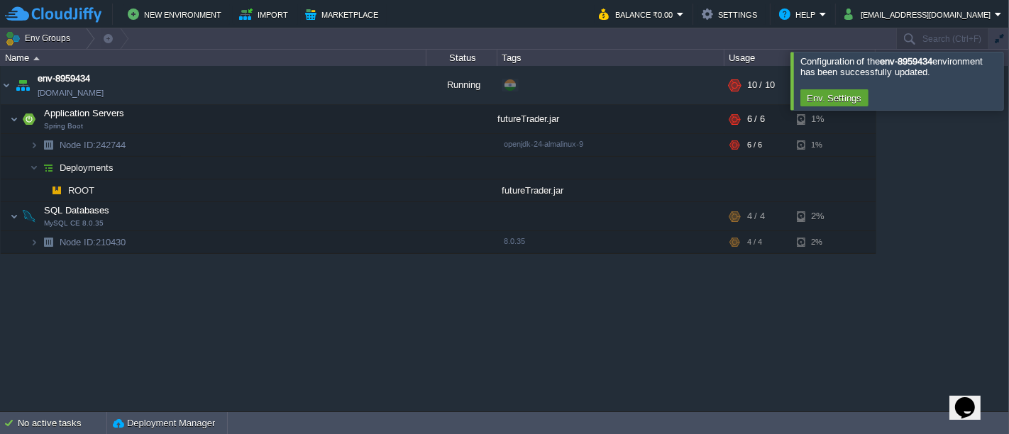
click at [1008, 89] on div at bounding box center [1026, 80] width 0 height 57
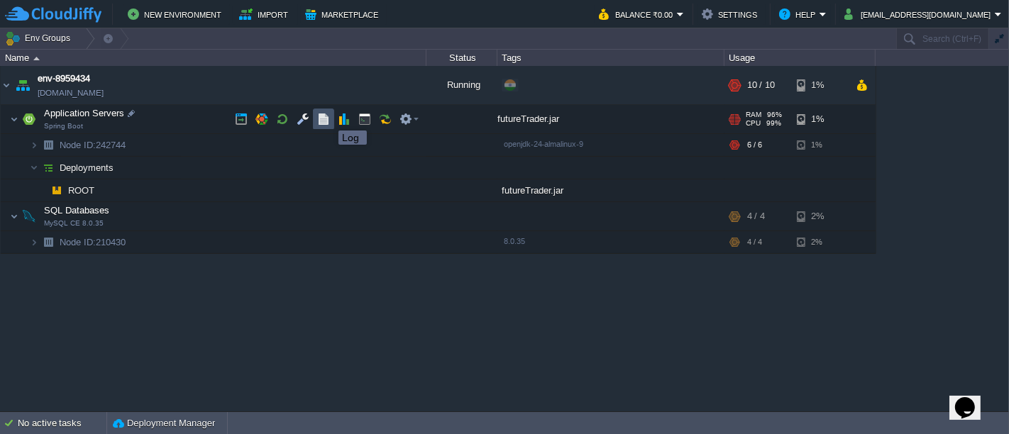
click at [328, 118] on button "button" at bounding box center [323, 119] width 13 height 13
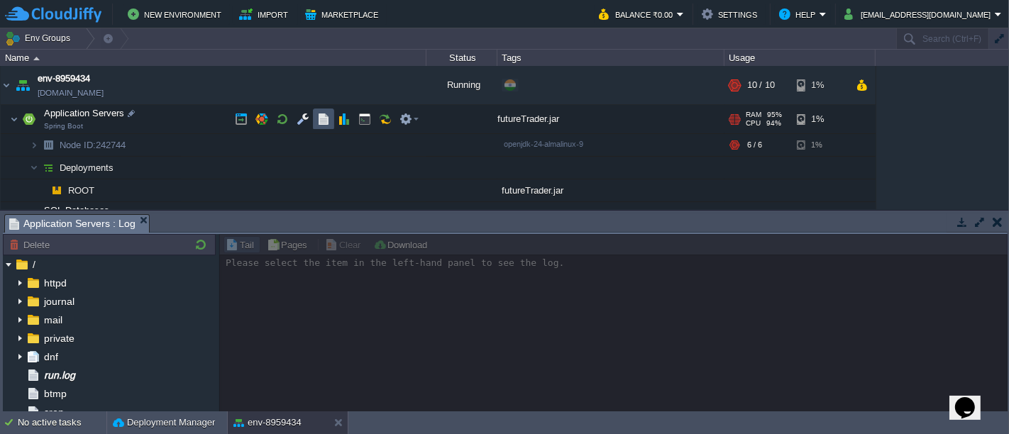
click at [318, 118] on button "button" at bounding box center [323, 119] width 13 height 13
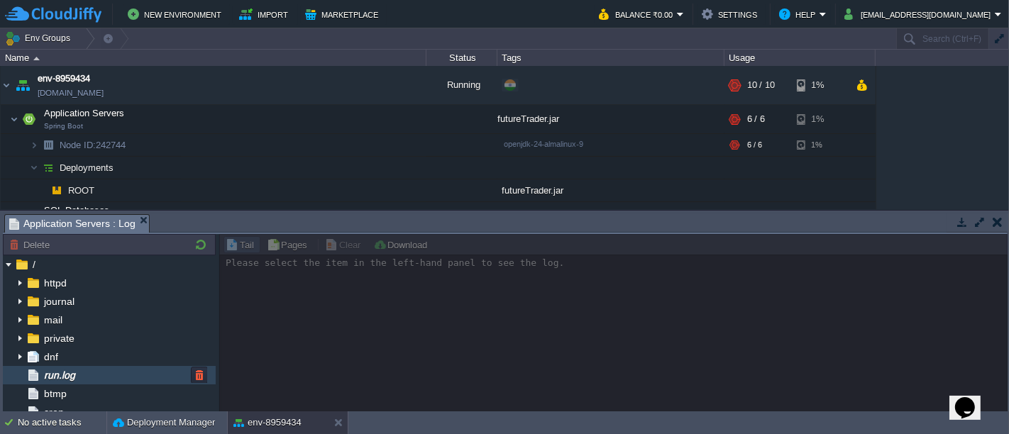
click at [93, 378] on div "run.log" at bounding box center [109, 375] width 213 height 18
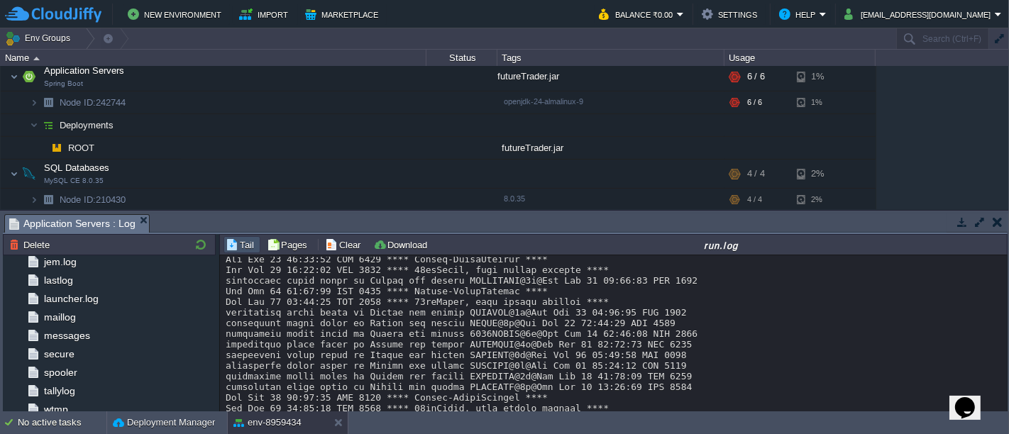
scroll to position [193, 0]
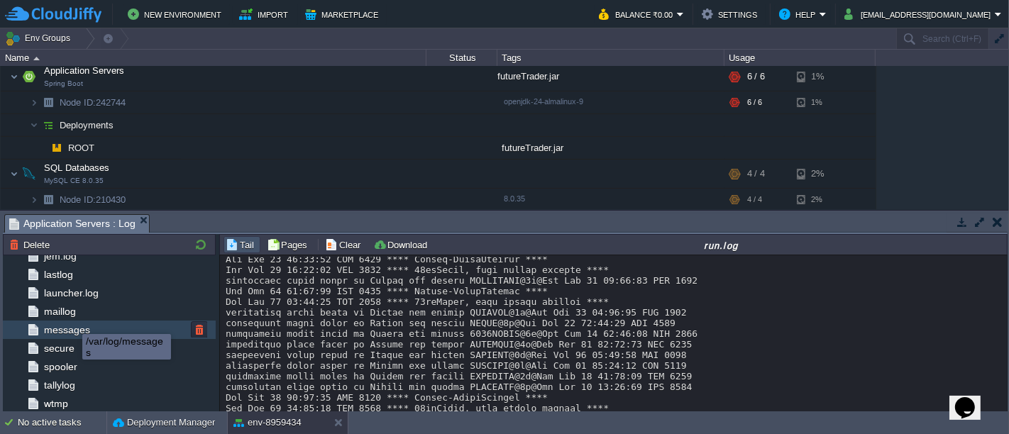
click at [71, 324] on span "messages" at bounding box center [66, 329] width 51 height 13
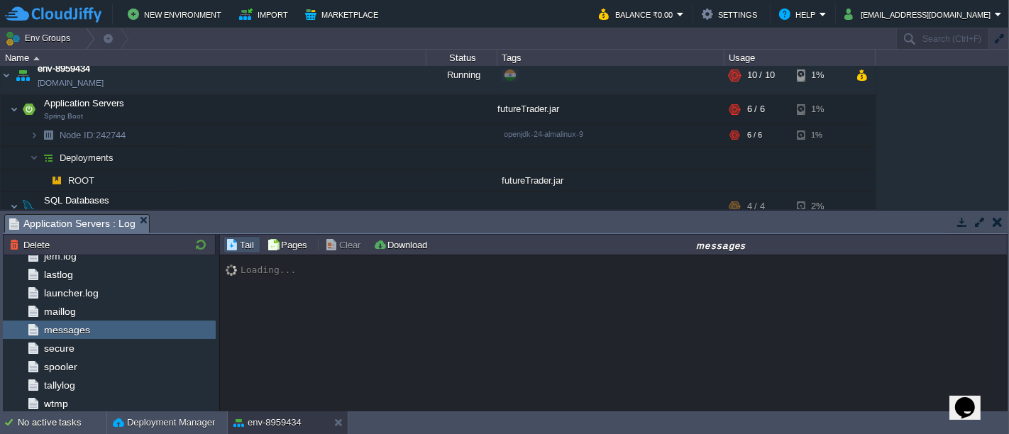
scroll to position [8, 0]
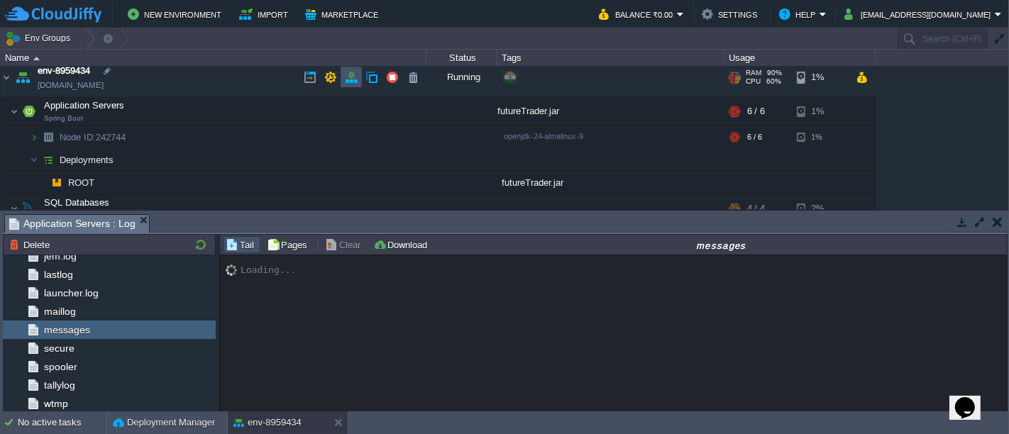
click at [346, 75] on button "button" at bounding box center [351, 77] width 13 height 13
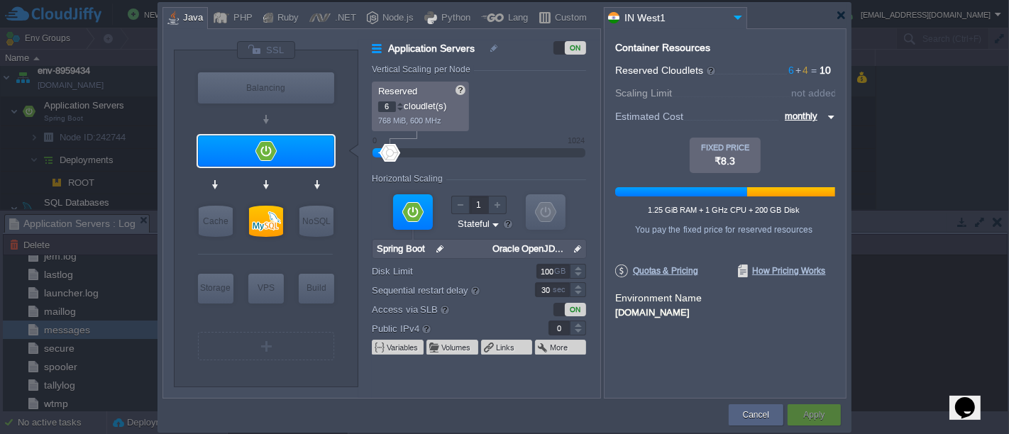
scroll to position [2344, 0]
type input "7"
click at [400, 104] on div at bounding box center [400, 103] width 7 height 5
click at [818, 411] on button "Apply" at bounding box center [813, 415] width 21 height 14
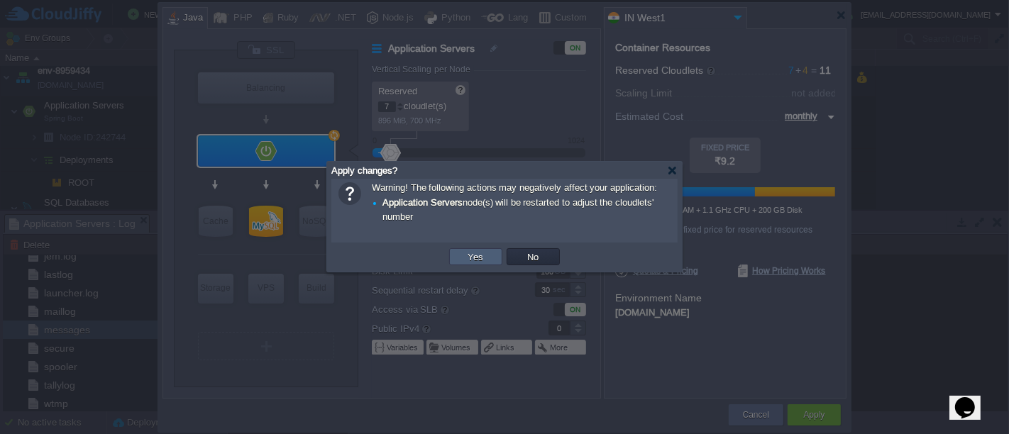
click at [488, 252] on td "Yes" at bounding box center [475, 256] width 53 height 17
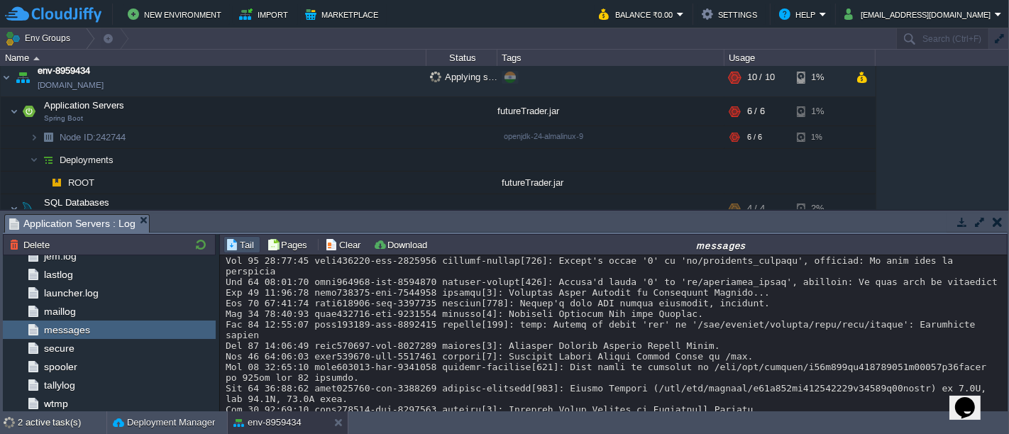
scroll to position [0, 0]
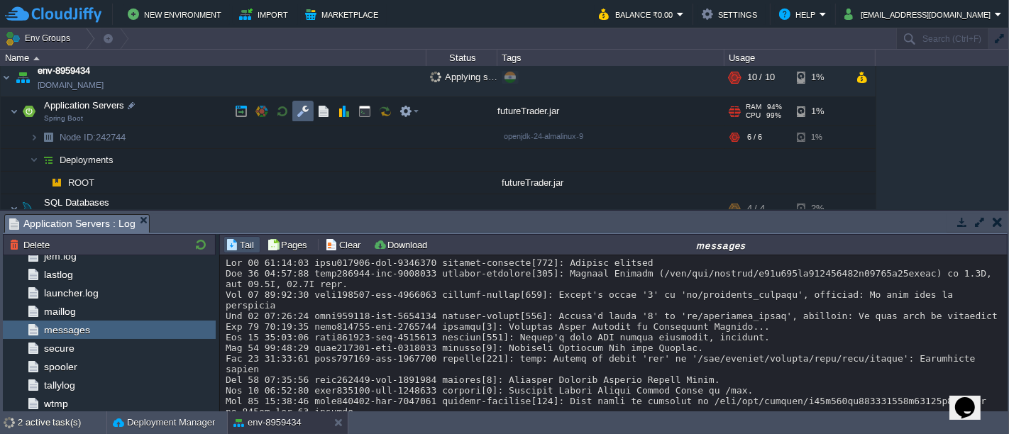
click at [292, 114] on td at bounding box center [302, 111] width 21 height 21
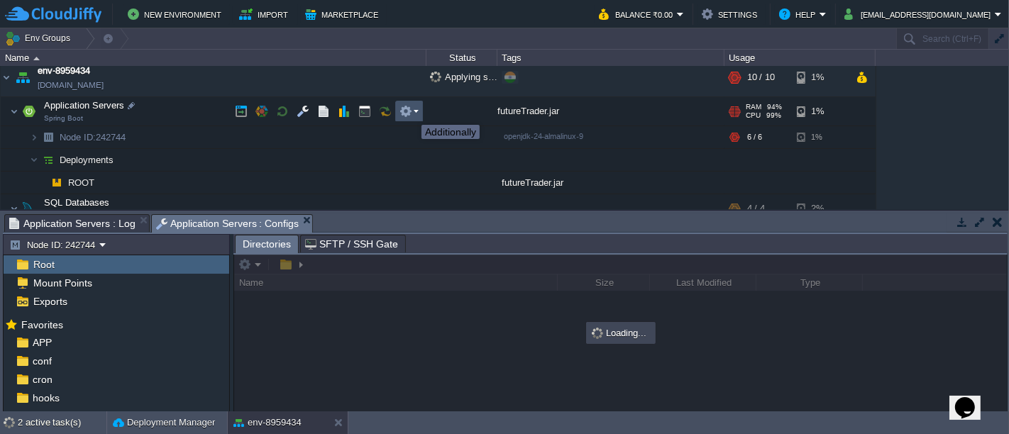
click at [411, 112] on button "button" at bounding box center [405, 111] width 13 height 13
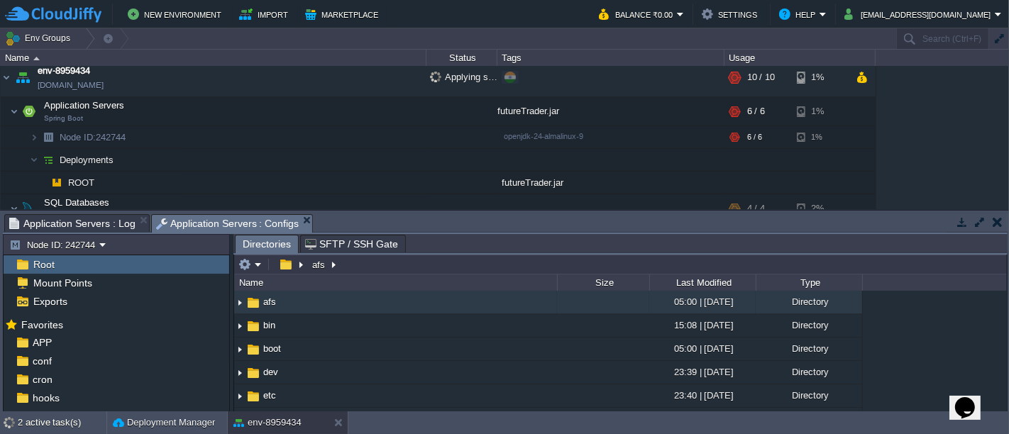
click at [419, 112] on td at bounding box center [409, 111] width 28 height 21
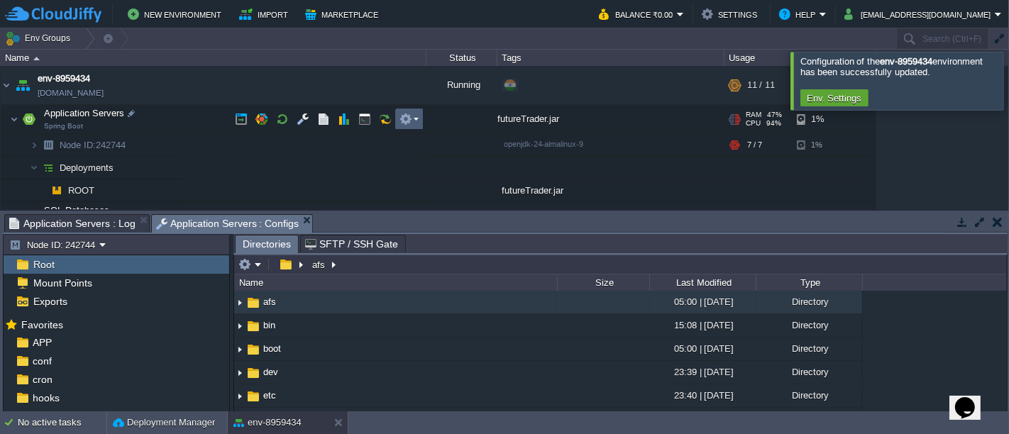
click at [414, 119] on em at bounding box center [408, 119] width 19 height 13
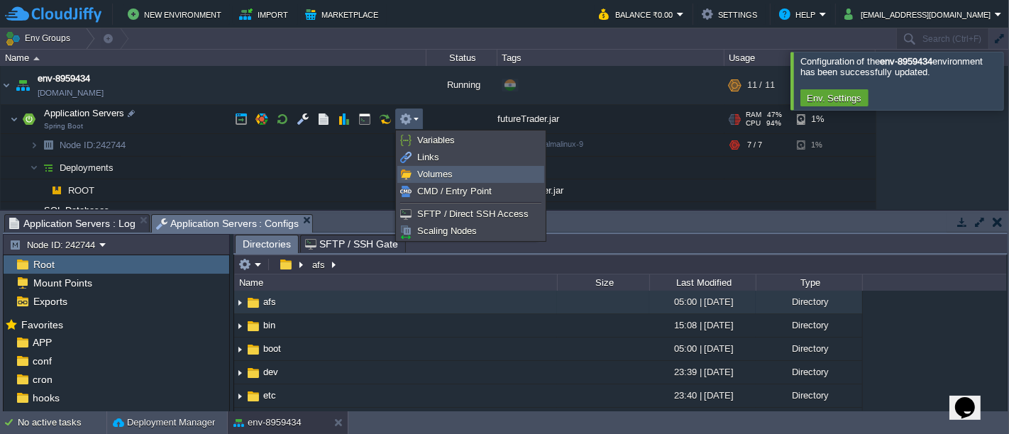
click at [426, 179] on link "Volumes" at bounding box center [470, 175] width 145 height 16
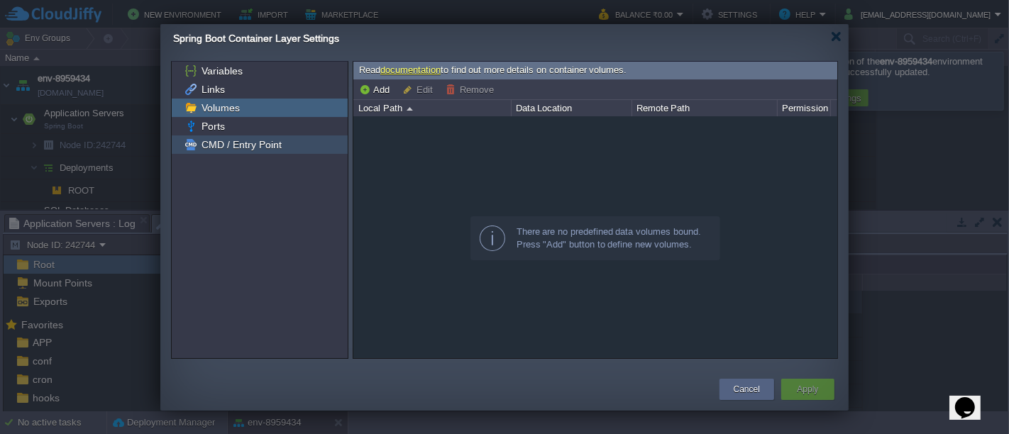
click at [263, 148] on span "CMD / Entry Point" at bounding box center [241, 144] width 85 height 13
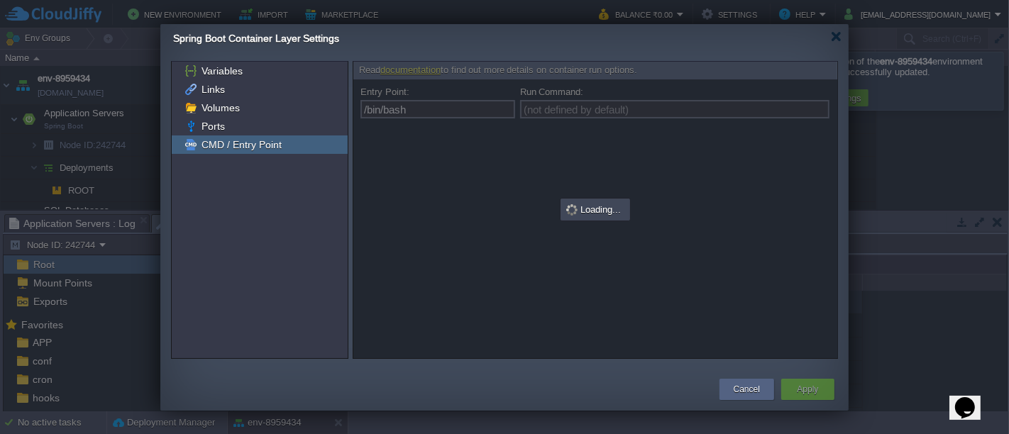
type input "curl ifconfig.me"
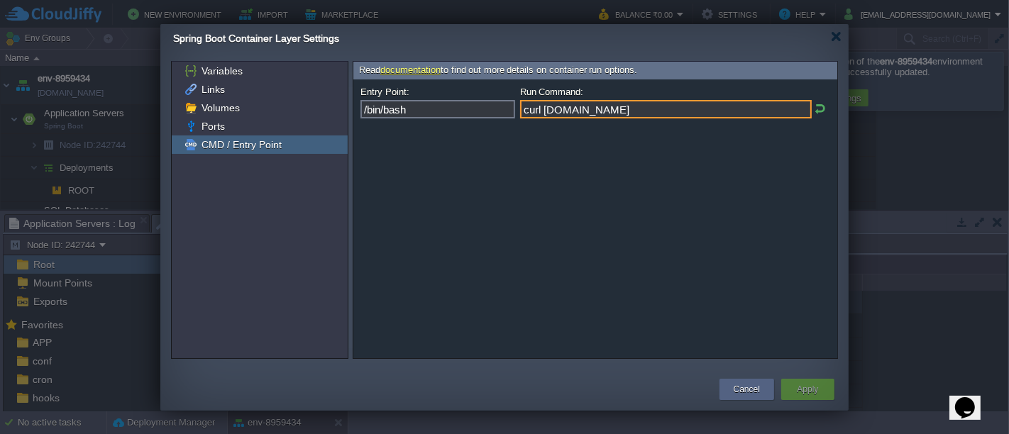
drag, startPoint x: 640, startPoint y: 115, endPoint x: 504, endPoint y: 113, distance: 135.5
click at [504, 113] on div "Entry Point: /bin/bash Run Command: curl ifconfig.me" at bounding box center [595, 106] width 470 height 38
type input "(not defined by default)"
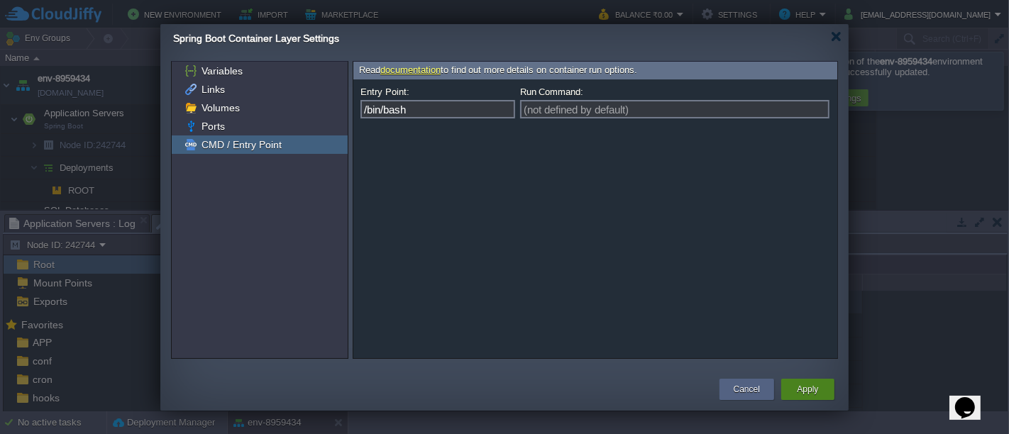
click at [800, 390] on button "Apply" at bounding box center [807, 389] width 21 height 14
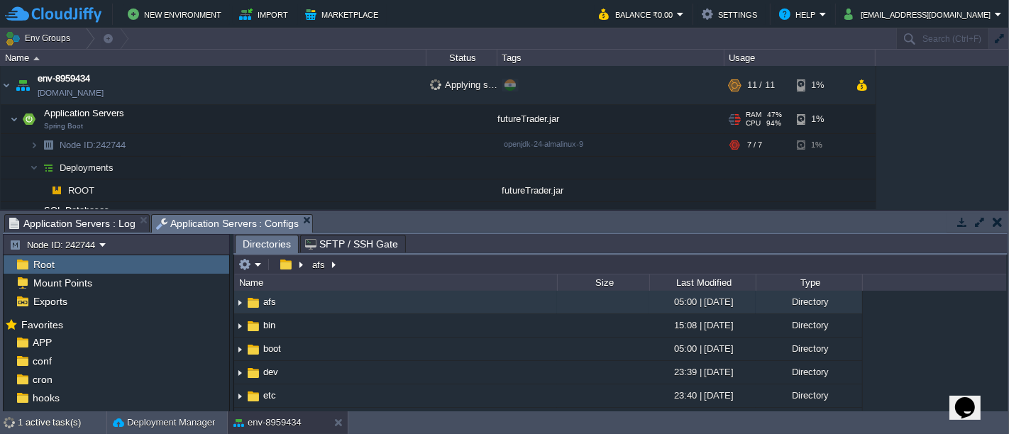
click at [960, 226] on button "button" at bounding box center [961, 222] width 13 height 13
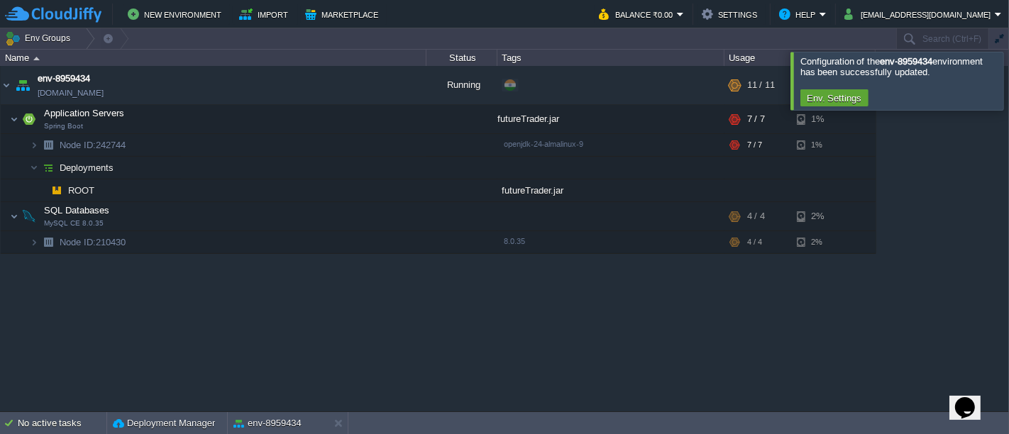
click at [1008, 91] on div at bounding box center [1026, 80] width 0 height 57
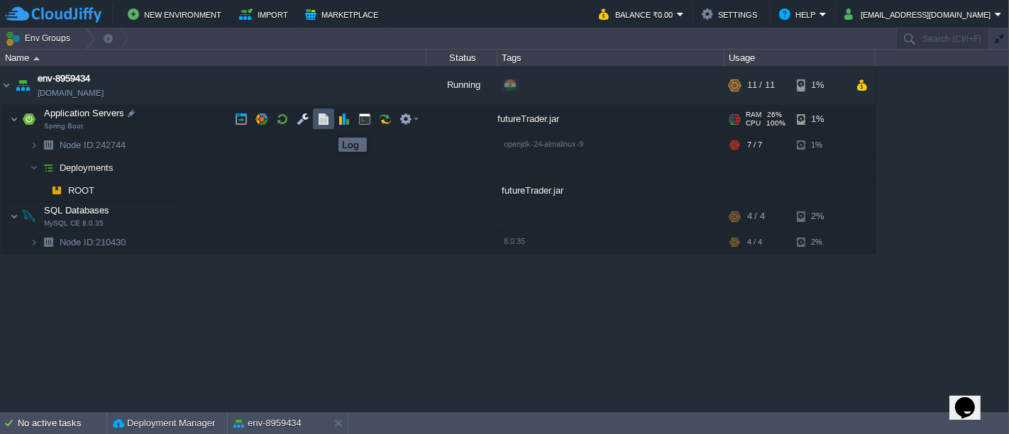
click at [328, 125] on button "button" at bounding box center [323, 119] width 13 height 13
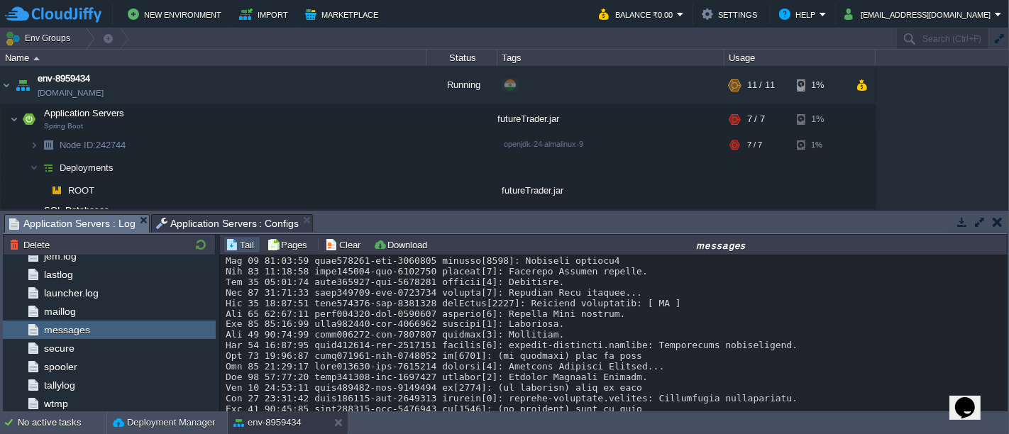
scroll to position [2449, 0]
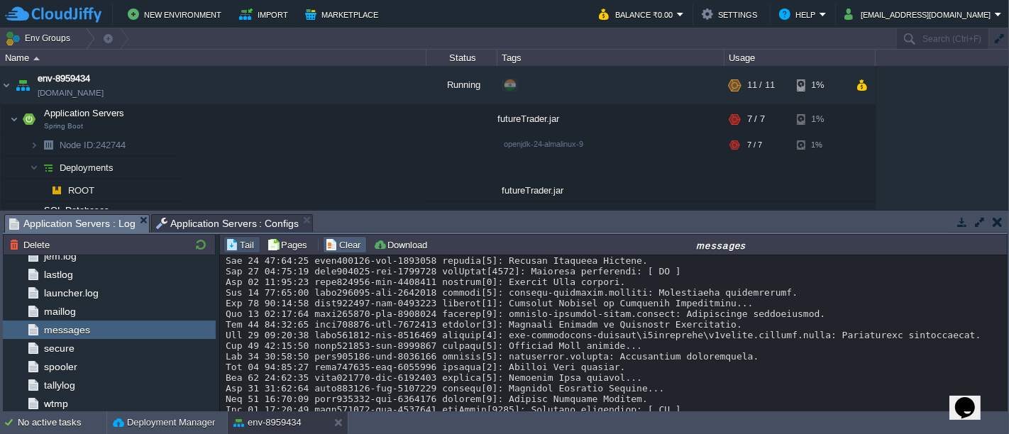
click at [338, 251] on td "Clear" at bounding box center [345, 244] width 44 height 17
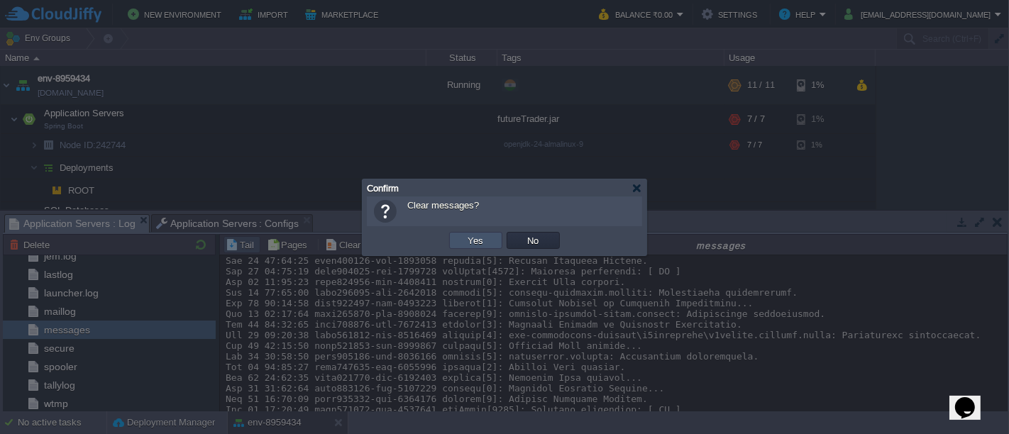
click at [468, 237] on button "Yes" at bounding box center [476, 240] width 24 height 13
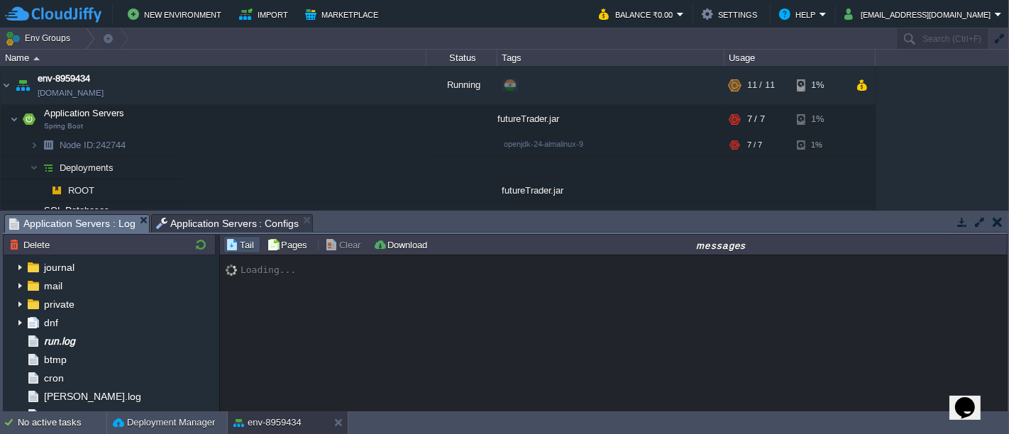
scroll to position [42, 0]
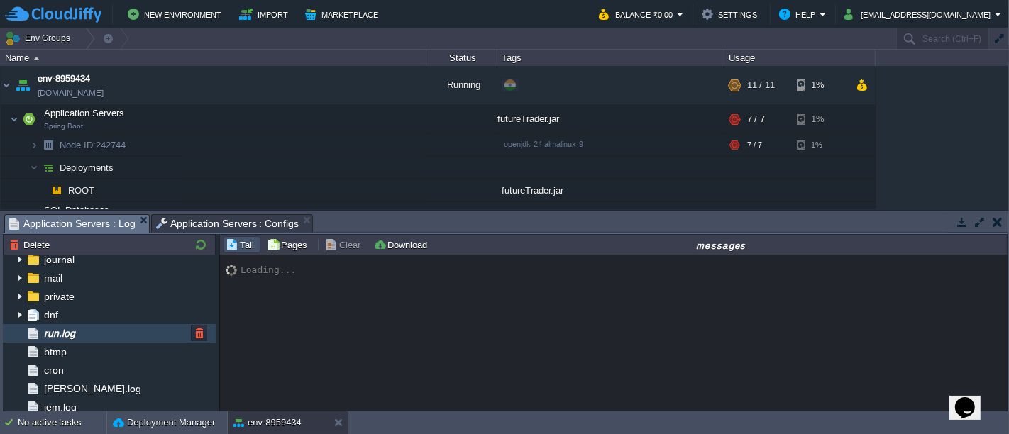
click at [58, 336] on span "run.log" at bounding box center [59, 333] width 36 height 13
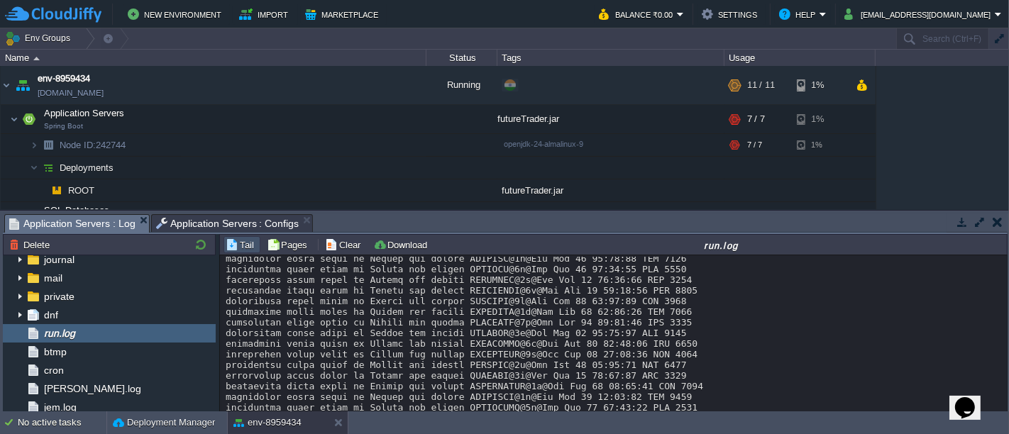
scroll to position [4677, 0]
drag, startPoint x: 1005, startPoint y: 401, endPoint x: 1006, endPoint y: 416, distance: 15.6
click at [1006, 416] on body "New Environment Import Marketplace Bonus ₹0.00 Upgrade Account Balance ₹0.00 Se…" at bounding box center [504, 217] width 1009 height 434
click at [334, 247] on button "Clear" at bounding box center [345, 244] width 40 height 13
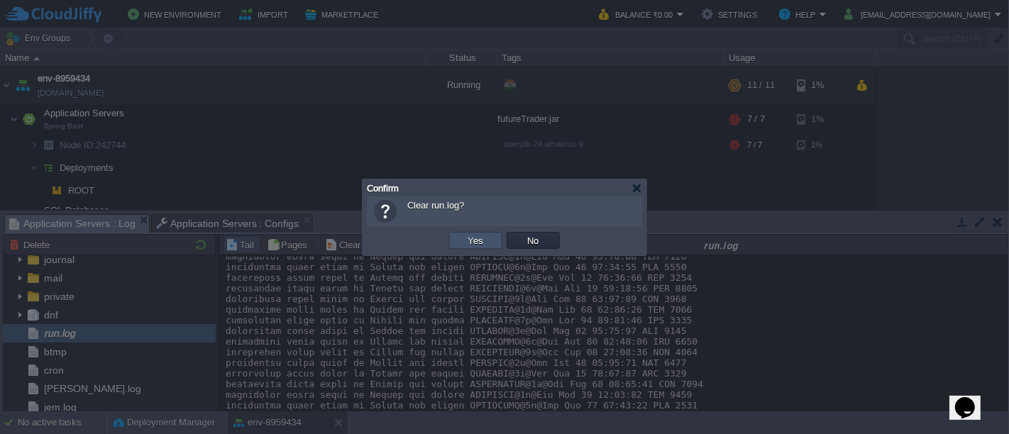
click at [472, 237] on button "Yes" at bounding box center [476, 240] width 24 height 13
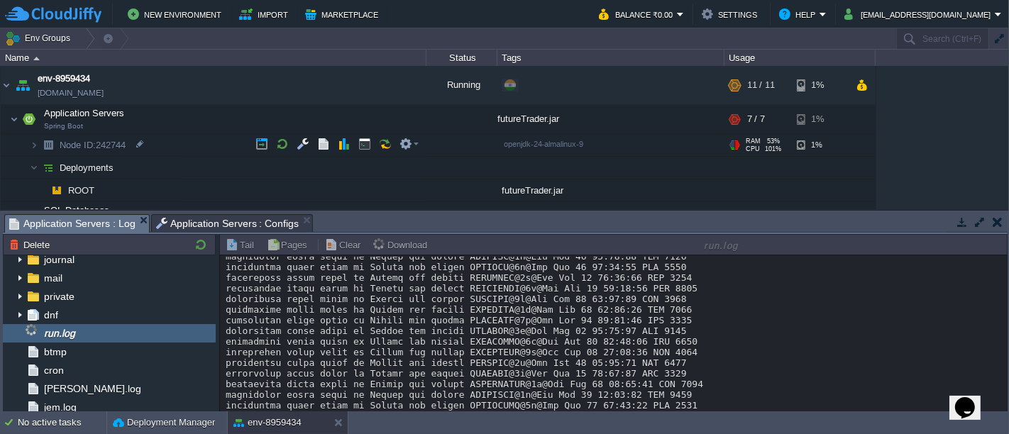
scroll to position [0, 0]
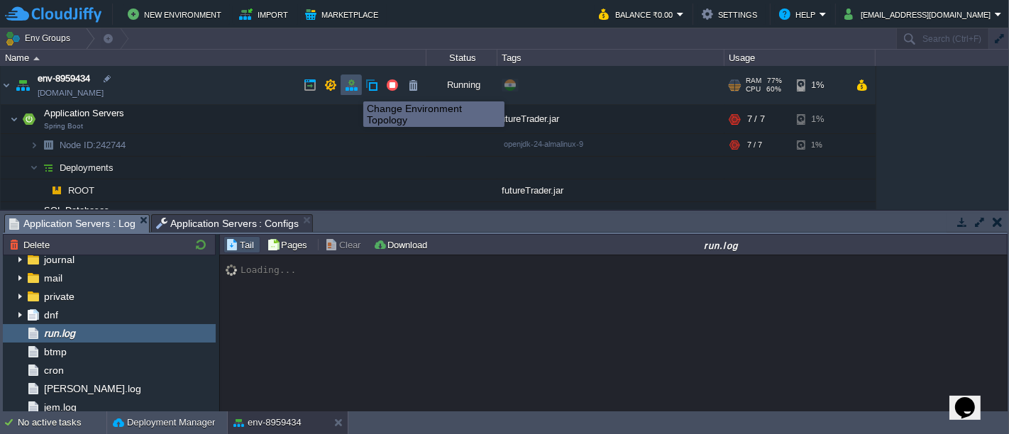
click at [353, 89] on button "button" at bounding box center [351, 85] width 13 height 13
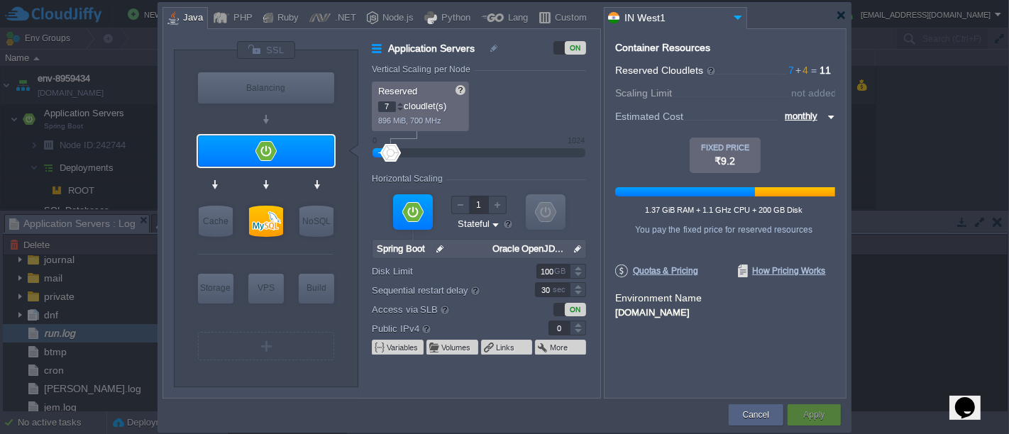
type input "8"
click at [401, 101] on div at bounding box center [400, 103] width 7 height 5
click at [824, 424] on div "Apply" at bounding box center [814, 414] width 32 height 21
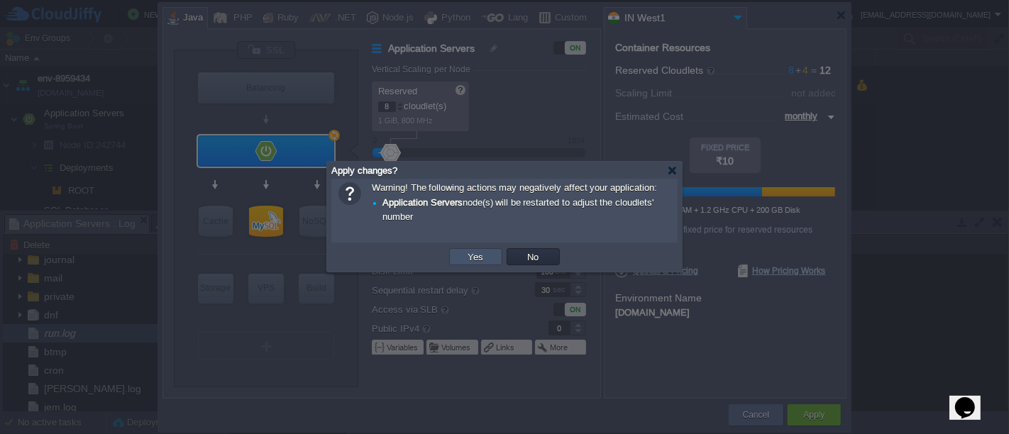
click at [476, 259] on button "Yes" at bounding box center [476, 256] width 24 height 13
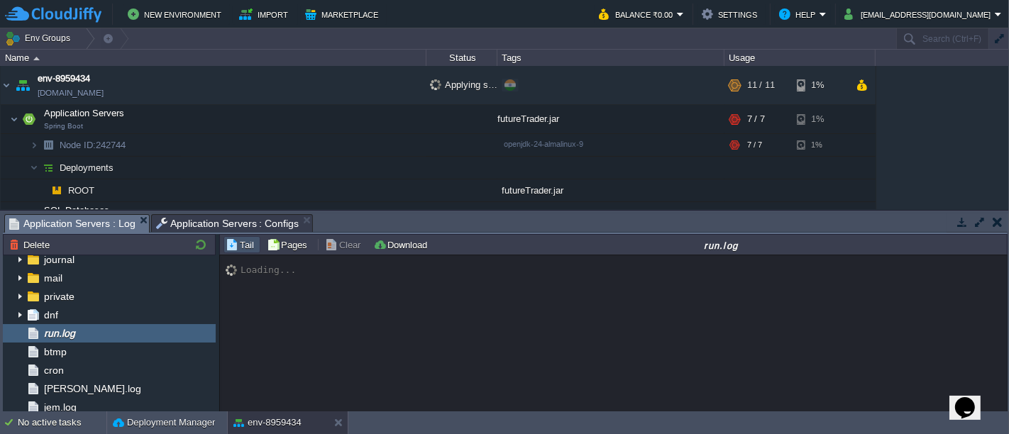
scroll to position [32, 0]
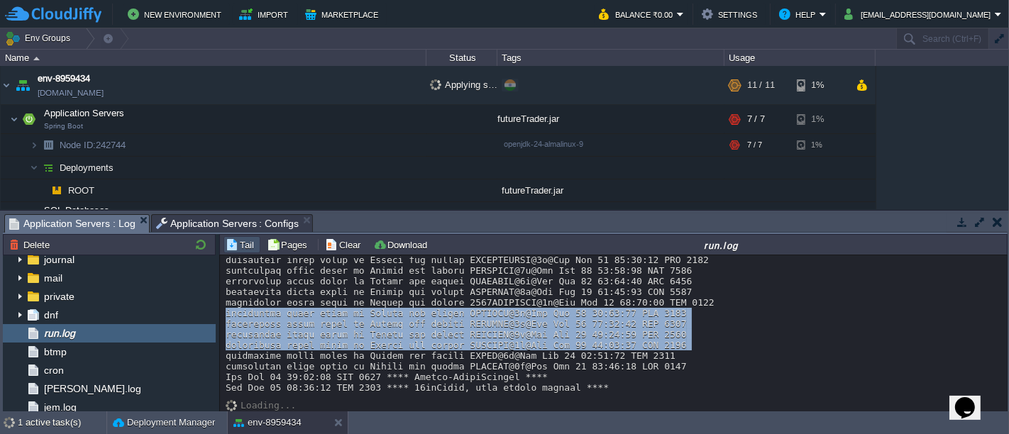
drag, startPoint x: 1005, startPoint y: 345, endPoint x: 1004, endPoint y: 309, distance: 36.9
click at [1004, 309] on div "Loading..." at bounding box center [614, 334] width 788 height 158
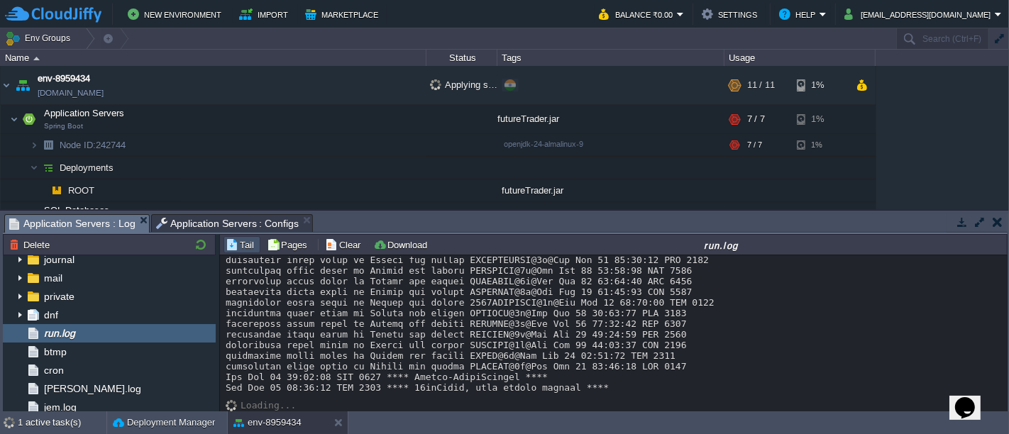
click at [644, 355] on div at bounding box center [614, 313] width 777 height 160
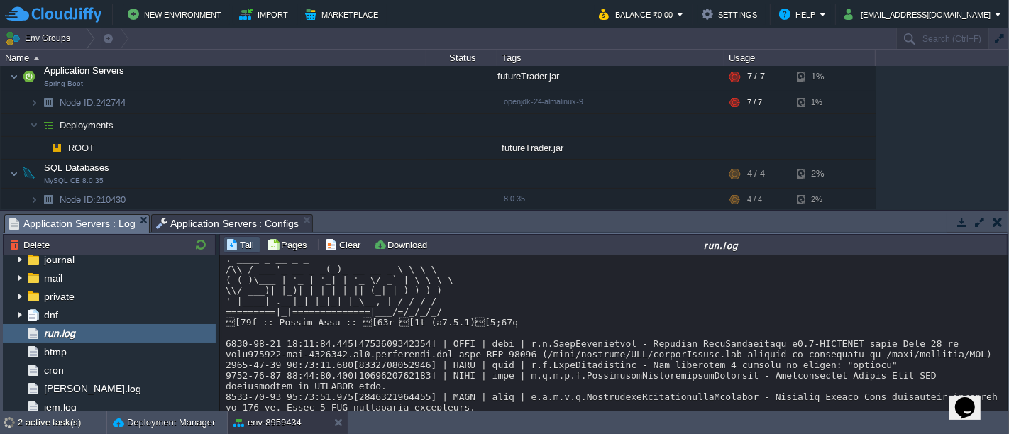
scroll to position [715, 0]
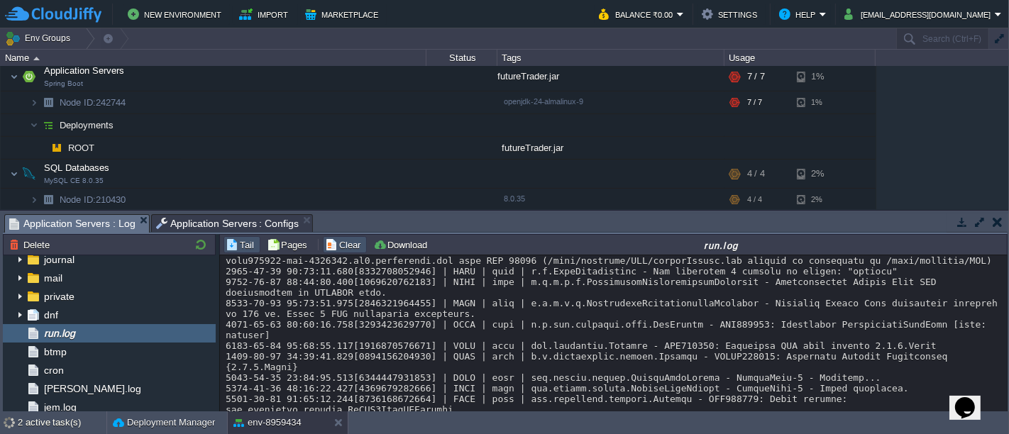
click at [331, 248] on button "Clear" at bounding box center [345, 244] width 40 height 13
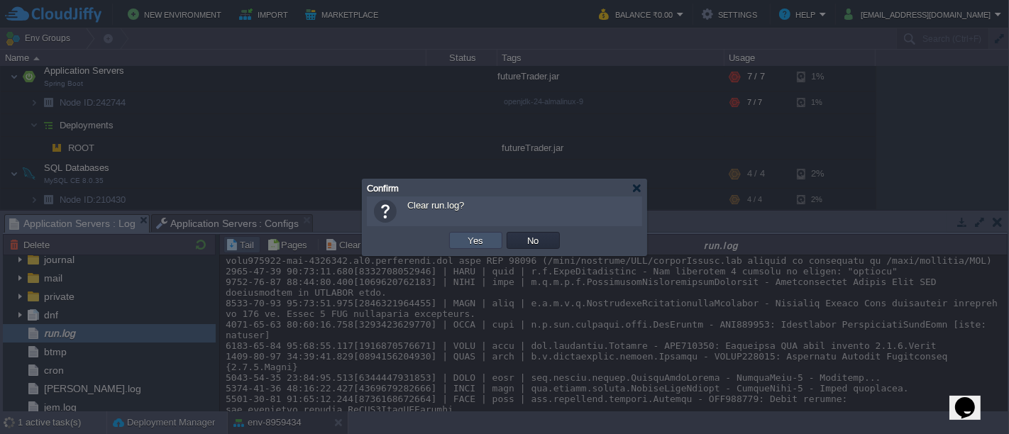
click at [468, 243] on button "Yes" at bounding box center [476, 240] width 24 height 13
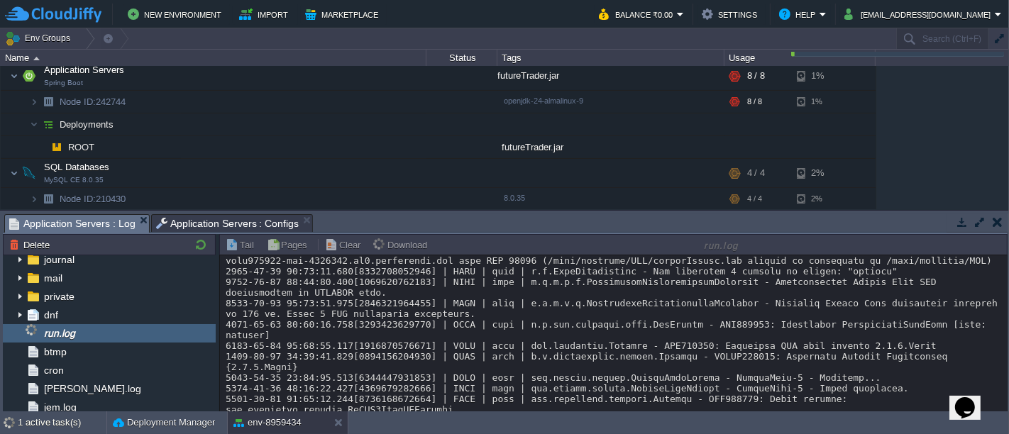
scroll to position [0, 0]
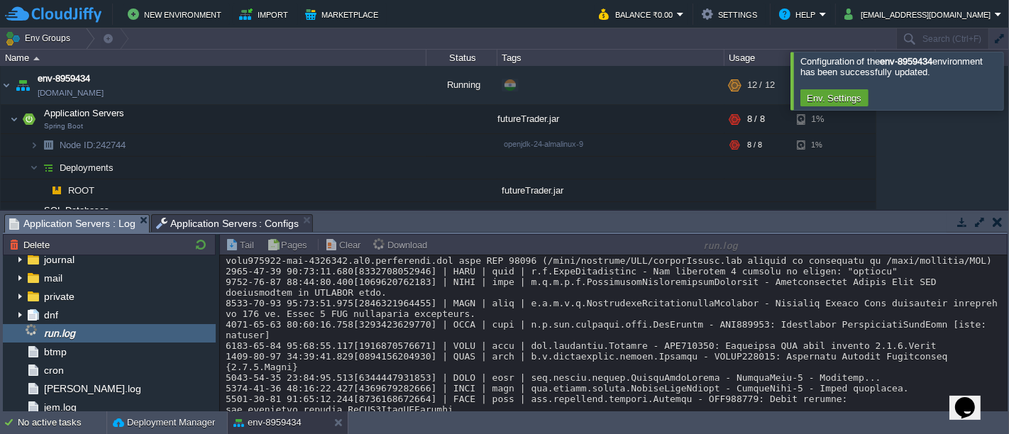
click at [1008, 86] on div at bounding box center [1026, 80] width 0 height 57
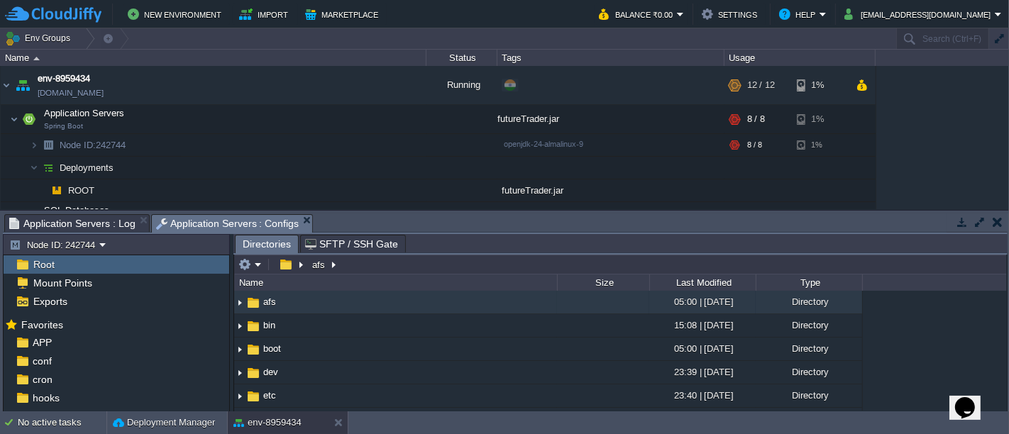
click at [264, 224] on span "Application Servers : Configs" at bounding box center [227, 224] width 143 height 18
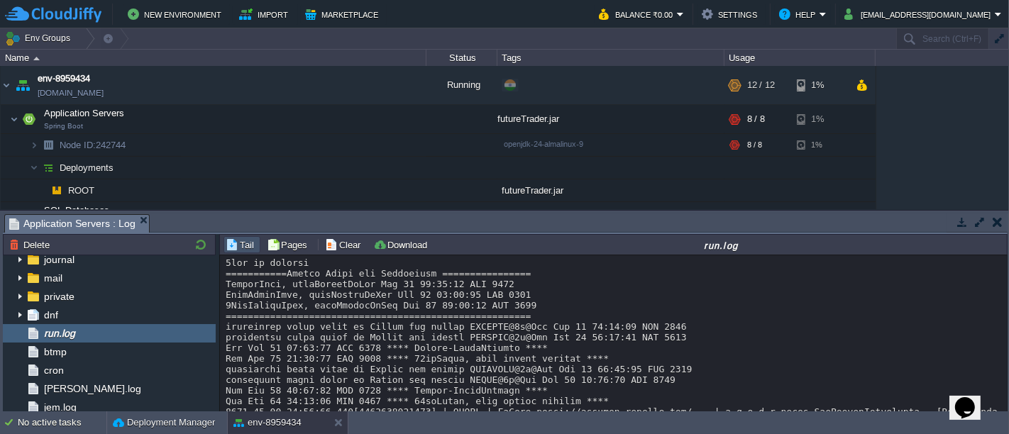
scroll to position [22, 0]
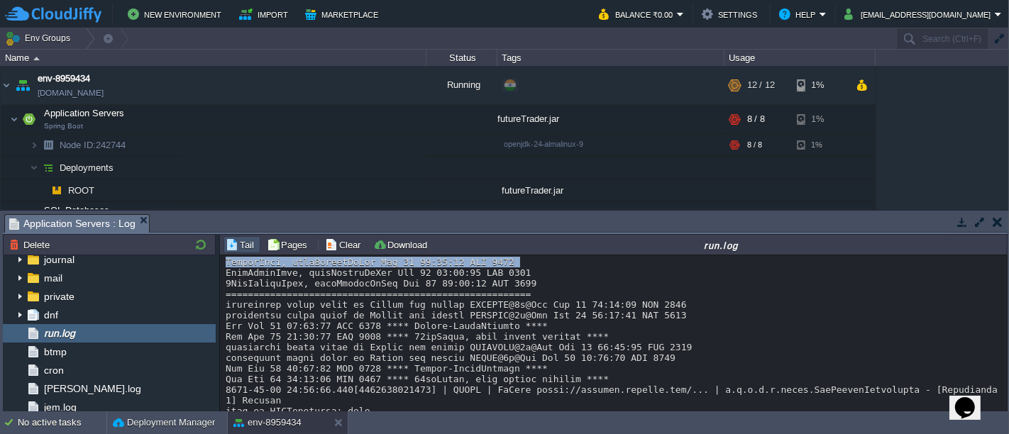
drag, startPoint x: 999, startPoint y: 260, endPoint x: 999, endPoint y: 269, distance: 9.2
click at [999, 269] on div "Loading..." at bounding box center [614, 334] width 788 height 158
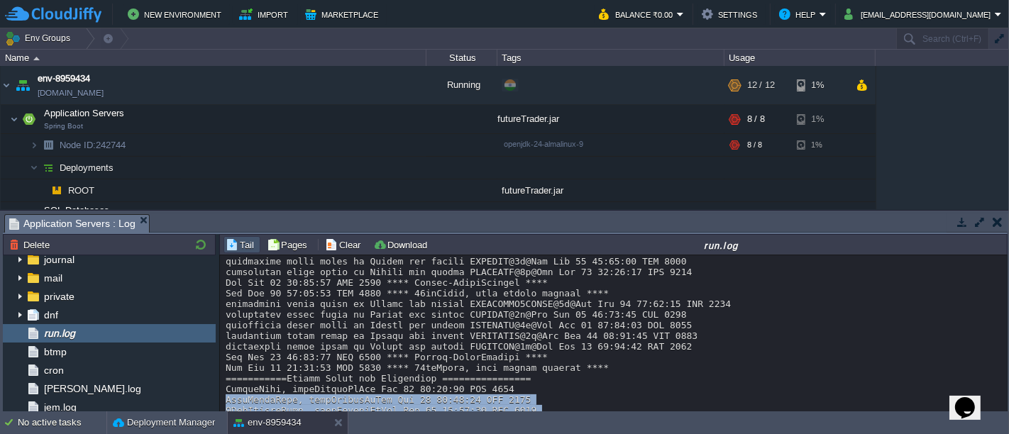
scroll to position [4918, 0]
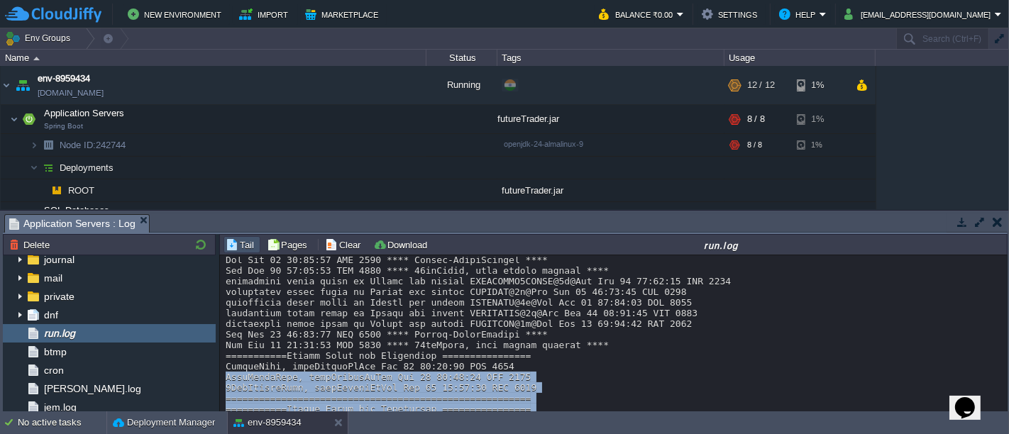
drag, startPoint x: 999, startPoint y: 398, endPoint x: 999, endPoint y: 414, distance: 16.3
click at [999, 414] on body "New Environment Import Marketplace Bonus ₹0.00 Upgrade Account Balance ₹0.00 Se…" at bounding box center [504, 217] width 1009 height 434
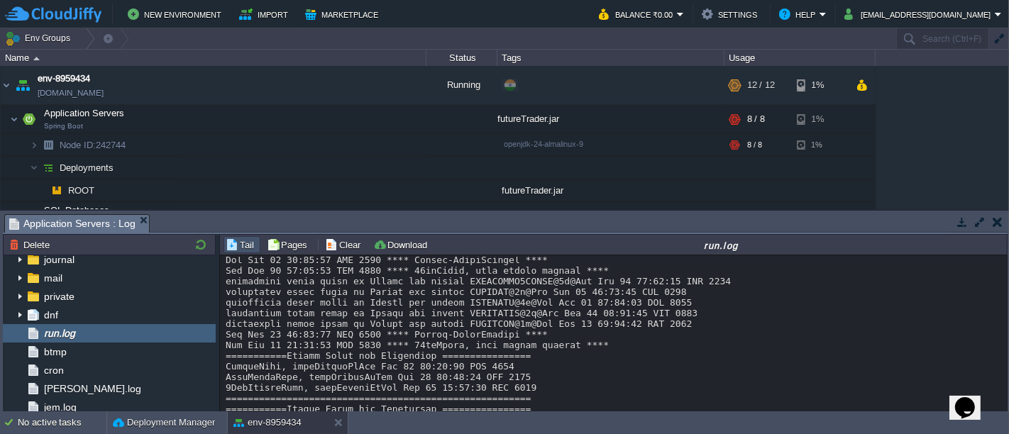
click at [1002, 221] on td at bounding box center [997, 222] width 18 height 17
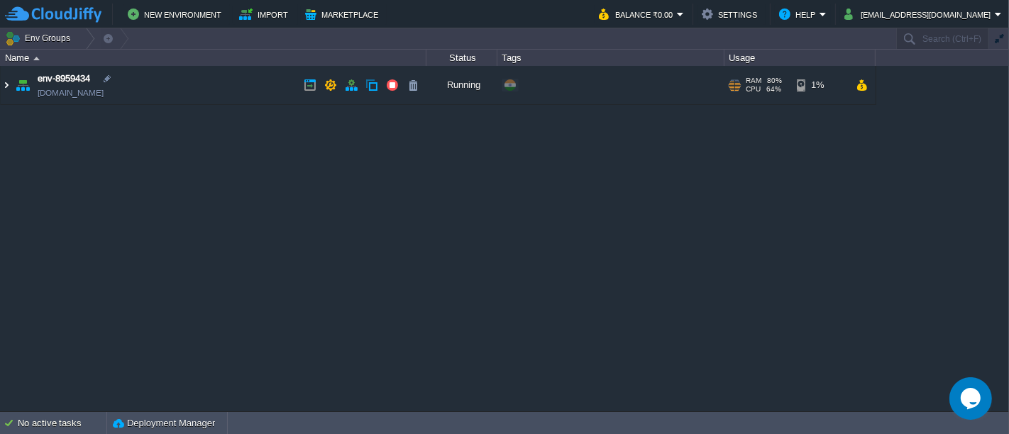
click at [3, 88] on img at bounding box center [6, 85] width 11 height 38
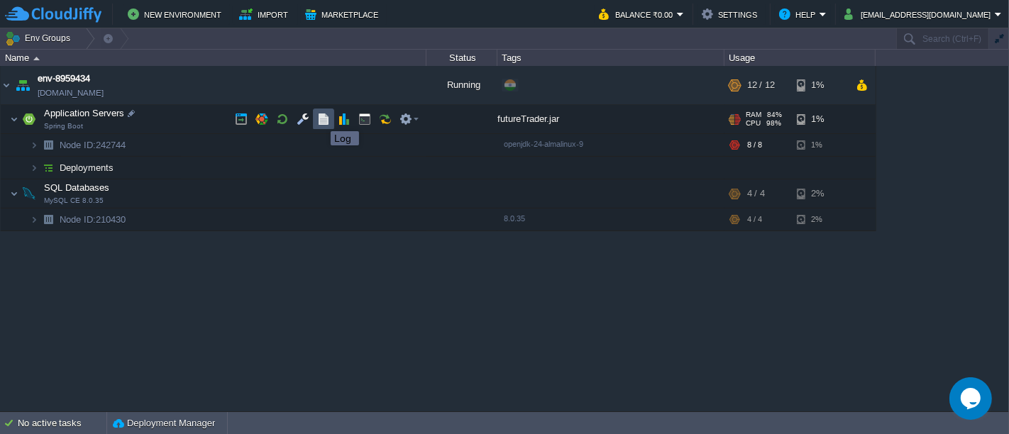
click at [320, 118] on button "button" at bounding box center [323, 119] width 13 height 13
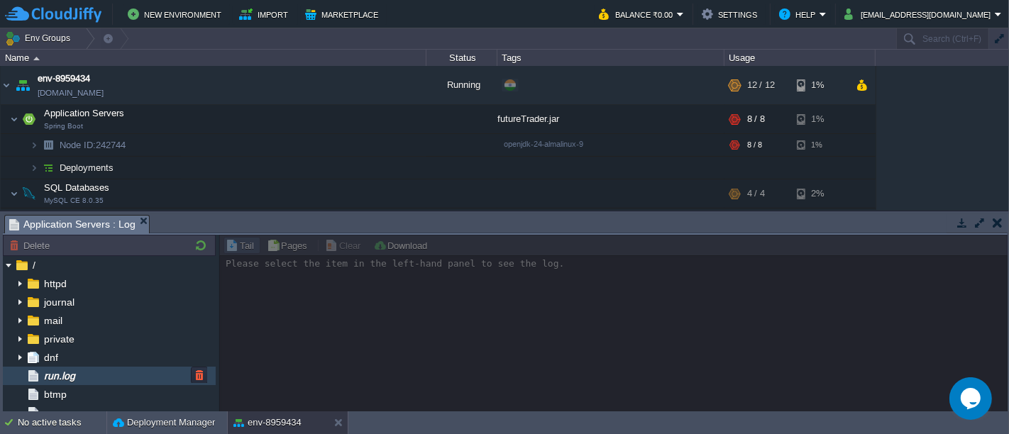
click at [94, 367] on div "run.log" at bounding box center [109, 376] width 213 height 18
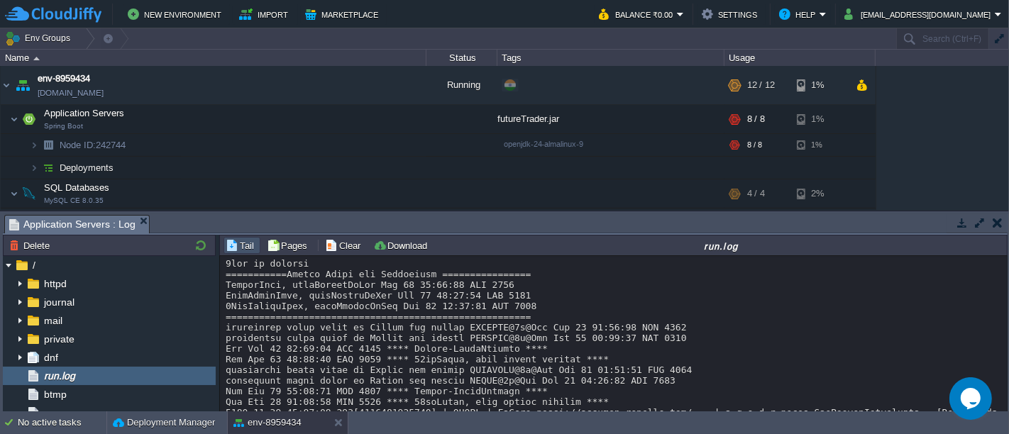
scroll to position [7032, 0]
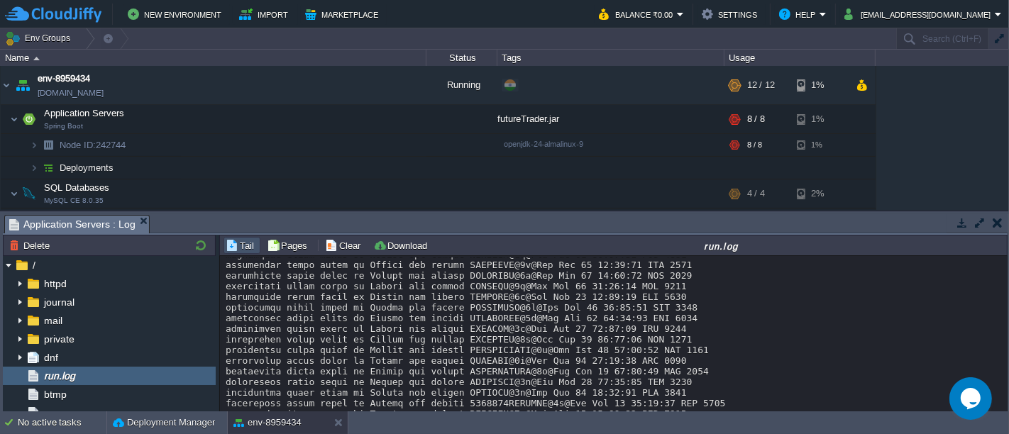
drag, startPoint x: 1005, startPoint y: 398, endPoint x: 1002, endPoint y: 386, distance: 12.4
click at [1002, 386] on div "Loading..." at bounding box center [614, 334] width 788 height 157
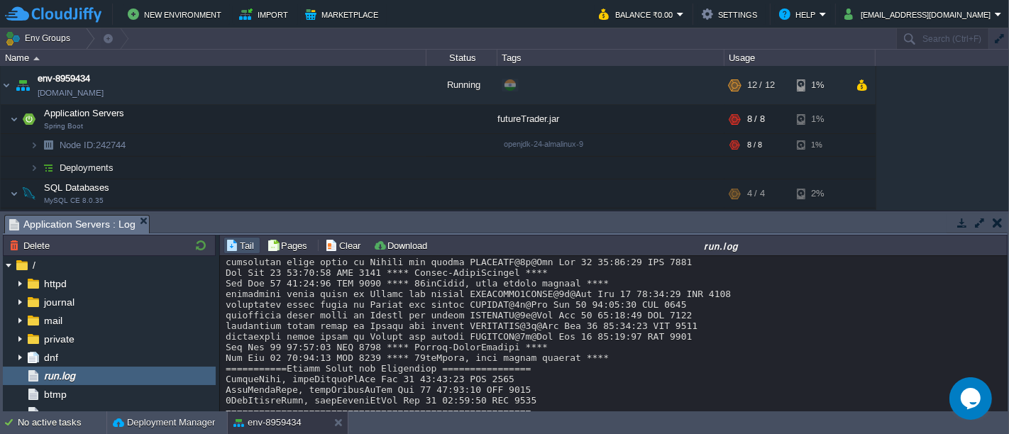
scroll to position [4933, 0]
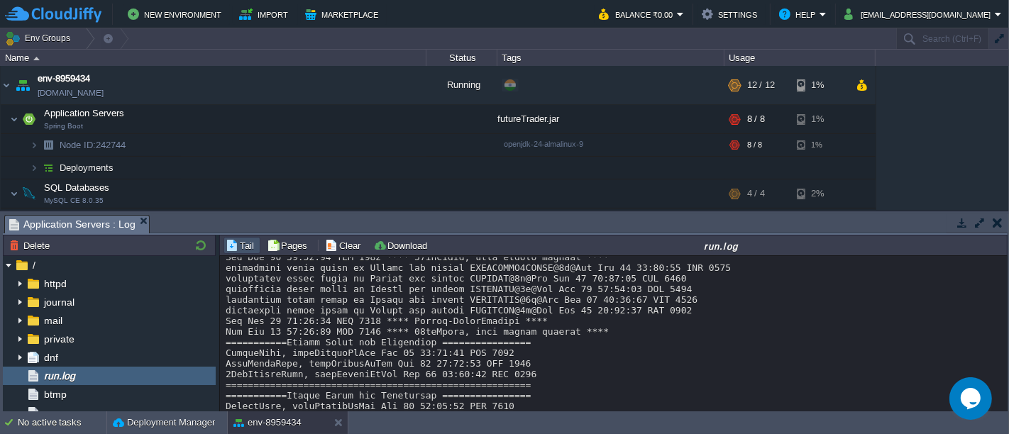
click at [994, 223] on button "button" at bounding box center [997, 222] width 10 height 13
